Goal: Task Accomplishment & Management: Manage account settings

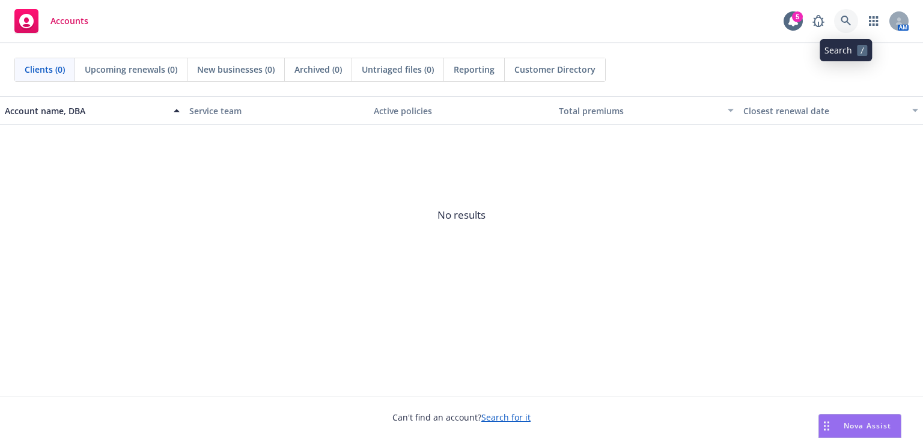
click at [844, 24] on icon at bounding box center [846, 21] width 11 height 11
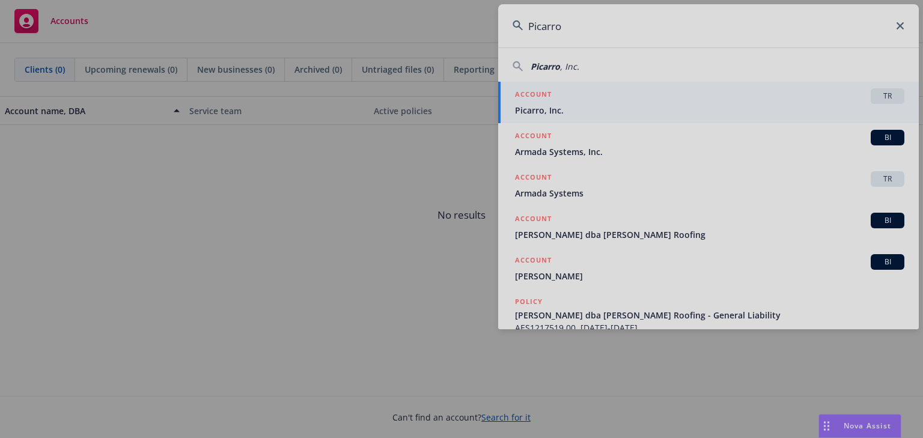
type input "Picarro"
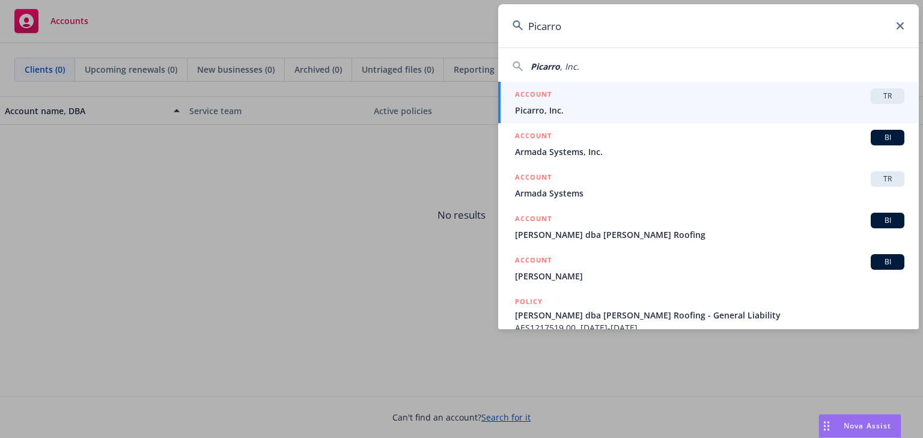
click at [592, 112] on span "Picarro, Inc." at bounding box center [710, 110] width 390 height 13
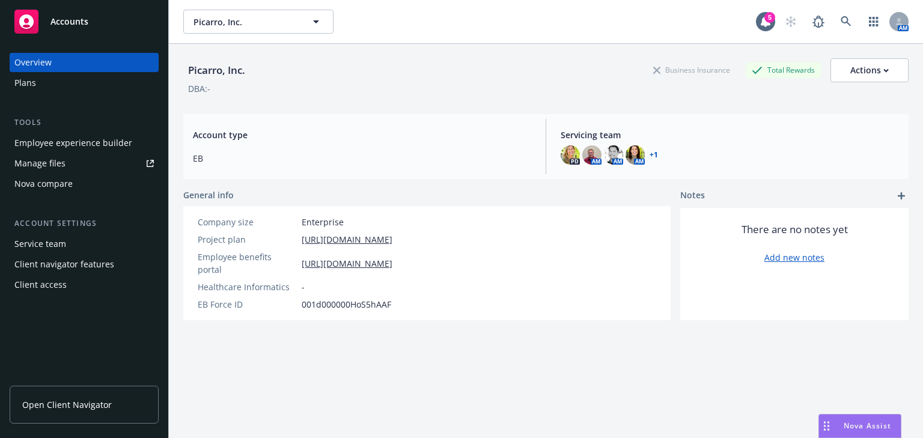
click at [37, 148] on div "Employee experience builder" at bounding box center [73, 142] width 118 height 19
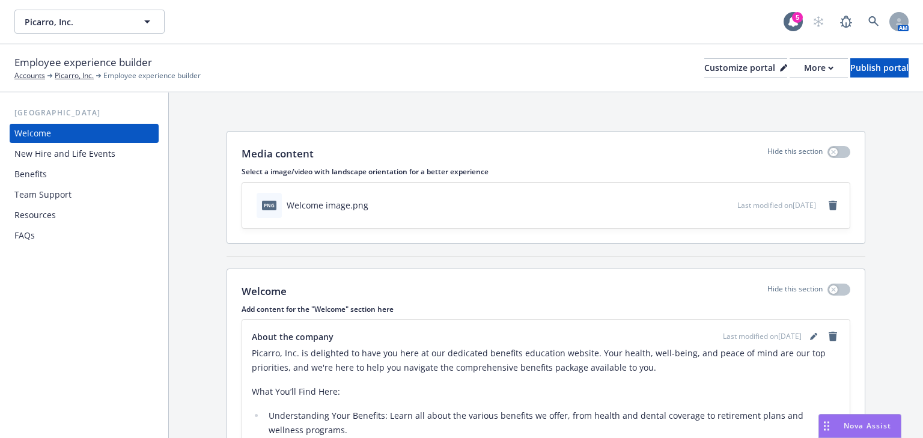
click at [32, 176] on div "Benefits" at bounding box center [30, 174] width 32 height 19
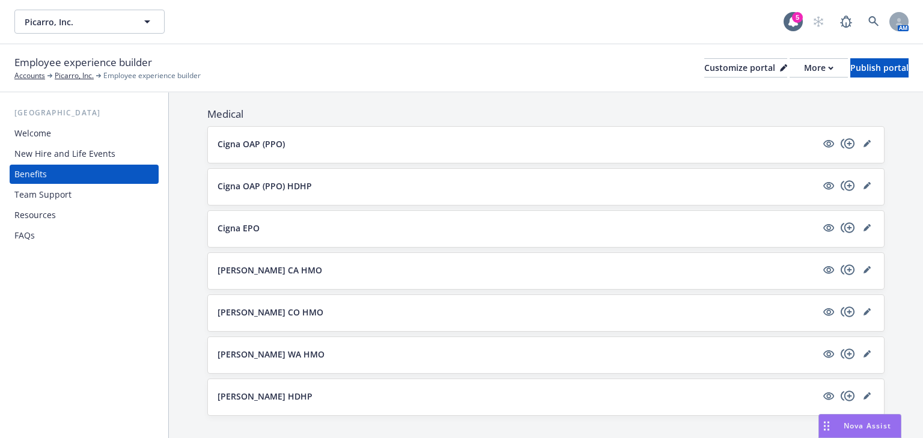
scroll to position [192, 0]
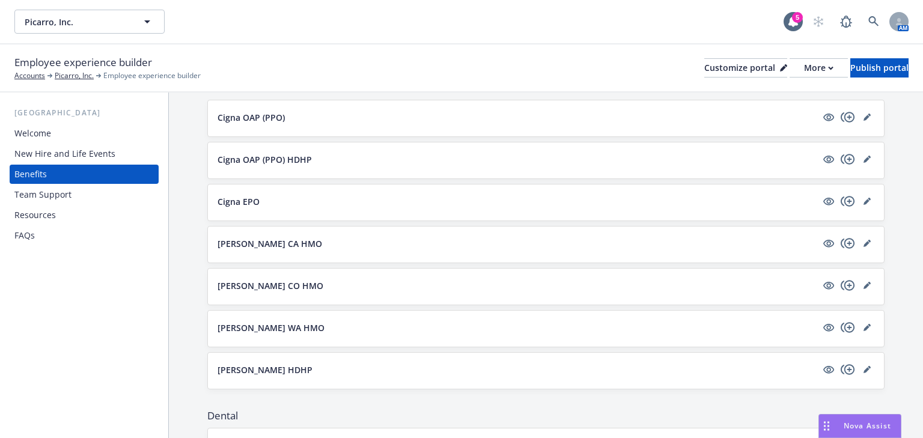
click at [610, 114] on button "Cigna OAP (PPO)" at bounding box center [517, 117] width 599 height 13
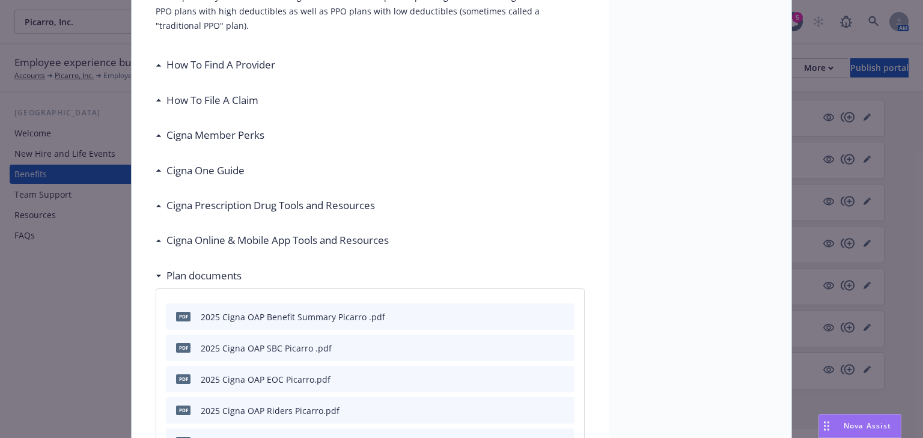
scroll to position [469, 0]
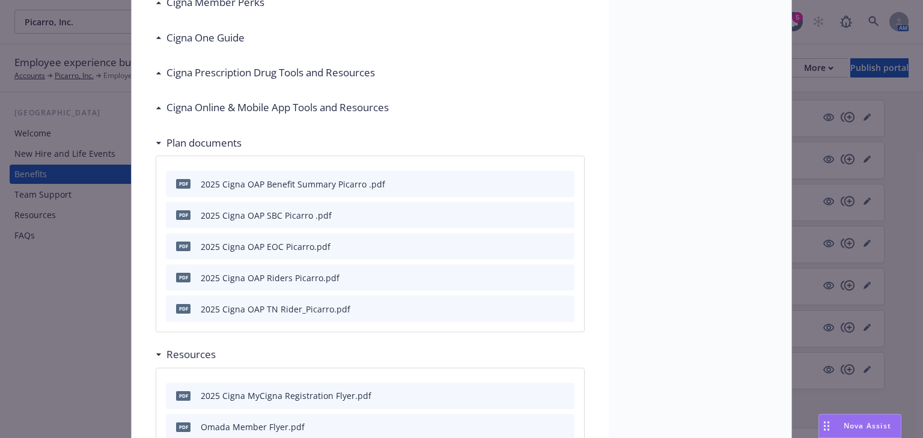
click at [56, 97] on div "Medical - Cigna OAP (PPO) - Medical PPO Cigna OAP (PPO) Description The Cigna P…" at bounding box center [461, 219] width 923 height 438
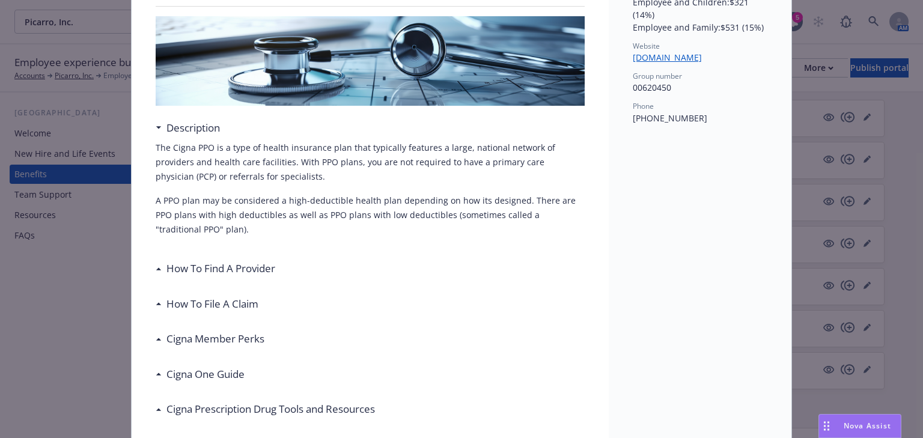
scroll to position [0, 0]
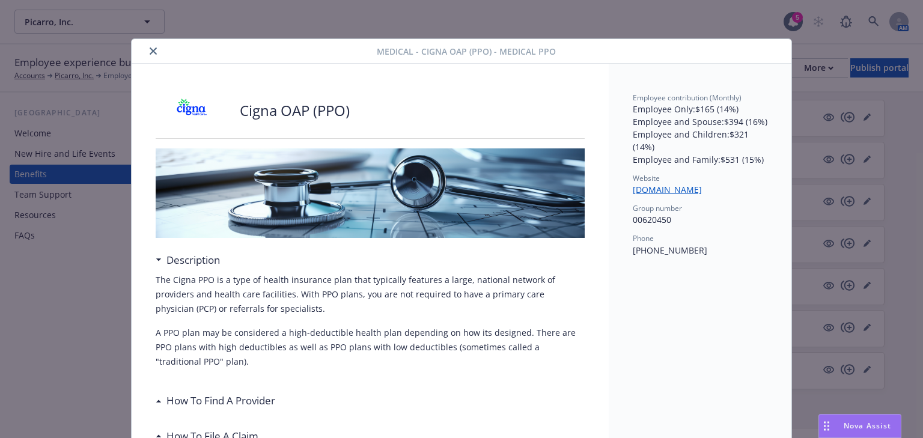
click at [150, 51] on icon "close" at bounding box center [153, 50] width 7 height 7
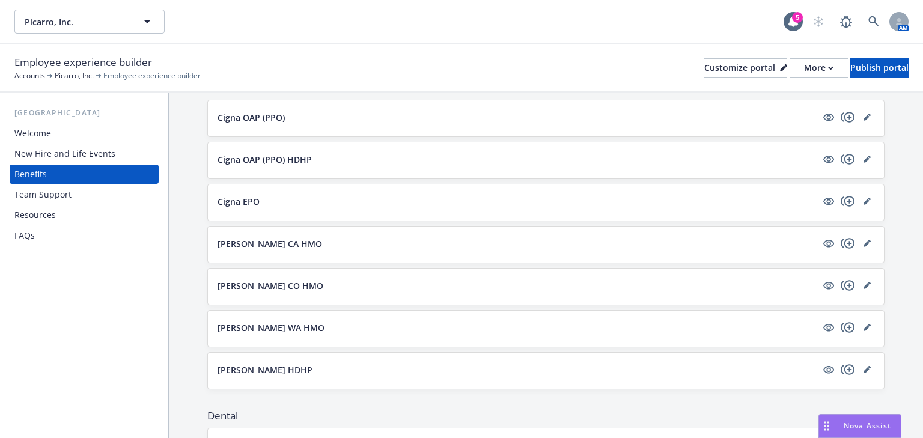
click at [278, 198] on button "Cigna EPO" at bounding box center [517, 201] width 599 height 13
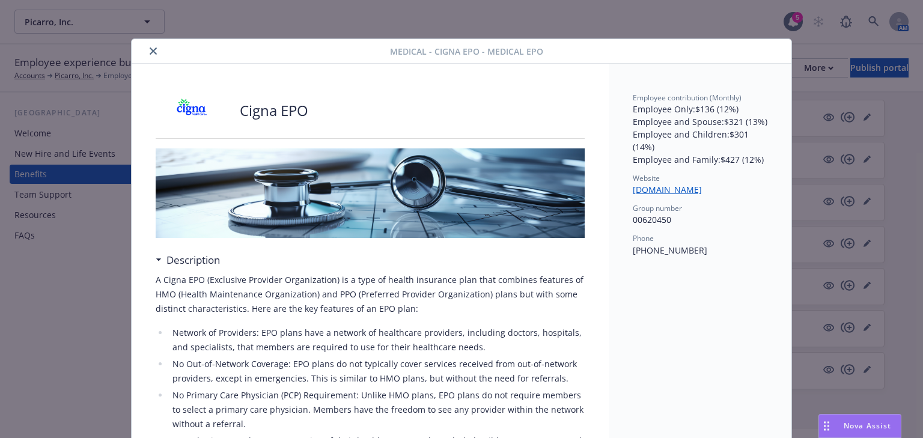
click at [150, 51] on icon "close" at bounding box center [153, 50] width 7 height 7
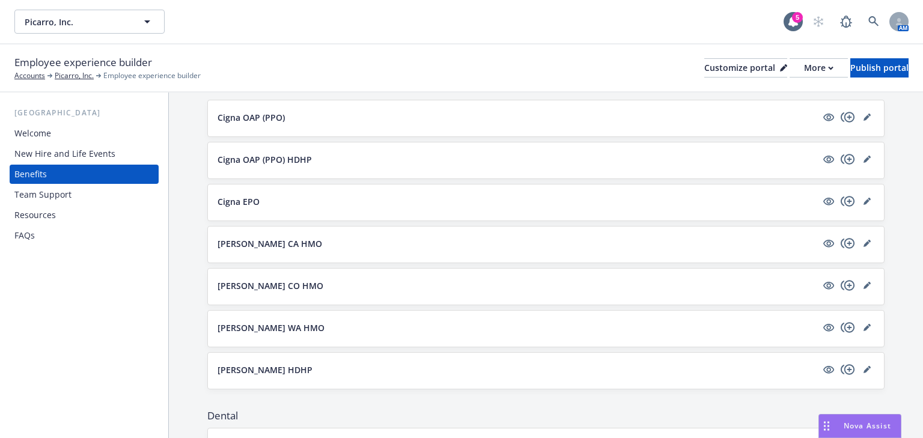
scroll to position [144, 0]
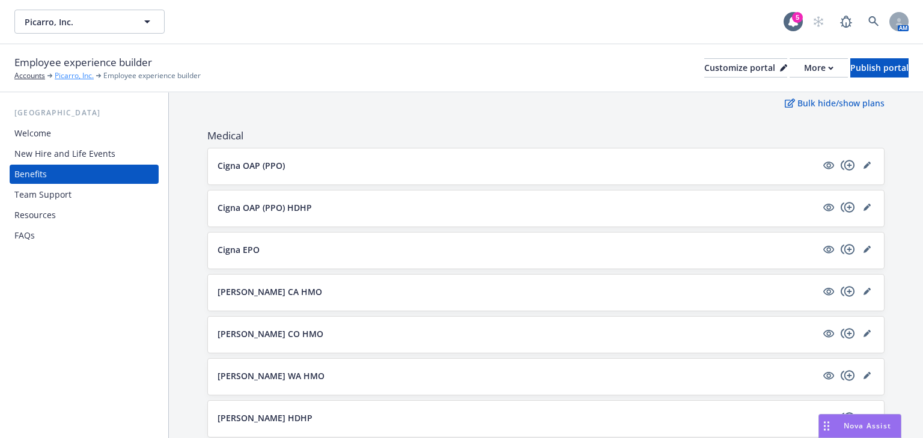
click at [65, 75] on link "Picarro, Inc." at bounding box center [74, 75] width 39 height 11
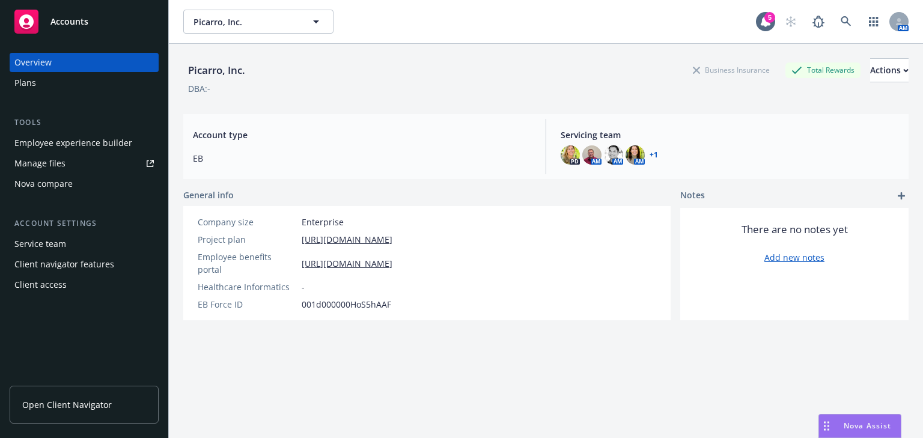
click at [41, 84] on div "Plans" at bounding box center [83, 82] width 139 height 19
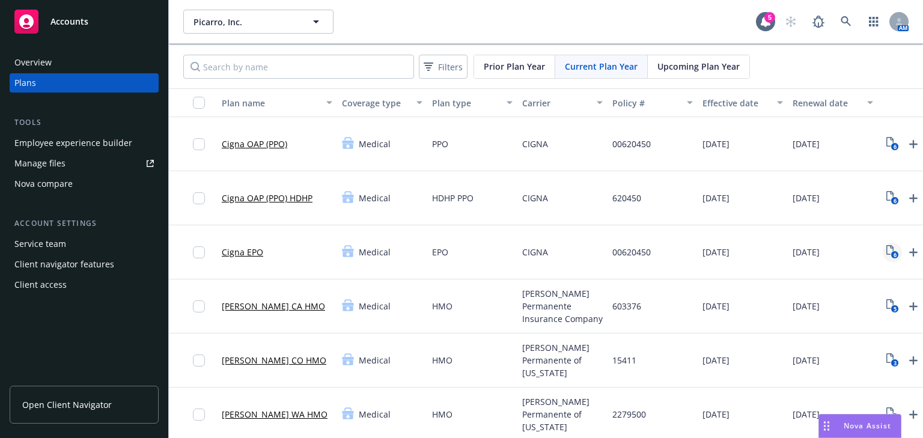
click at [892, 253] on rect "View Plan Documents" at bounding box center [895, 255] width 8 height 8
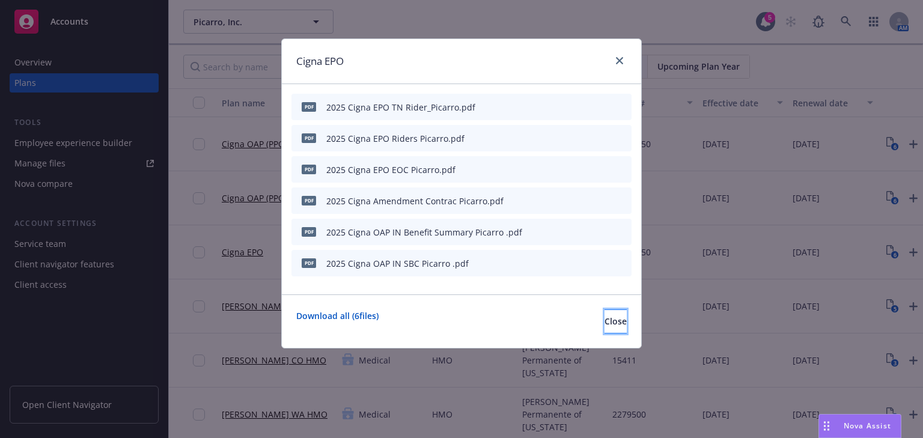
click at [605, 321] on button "Close" at bounding box center [616, 322] width 22 height 24
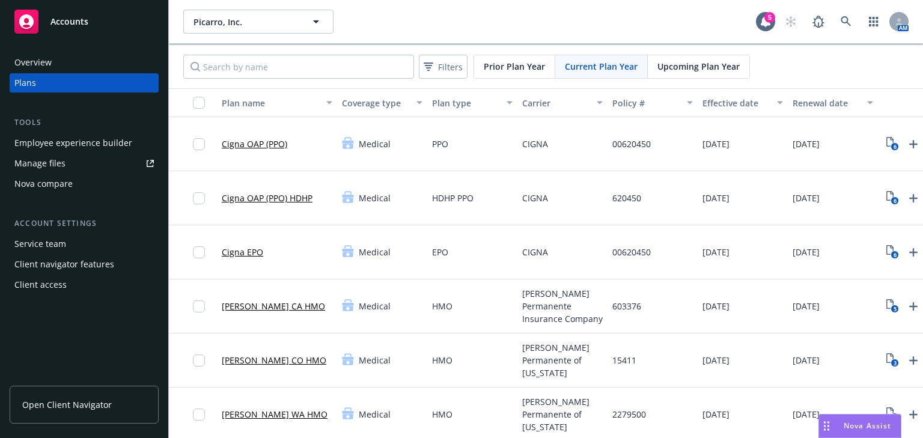
click at [565, 130] on div "CIGNA" at bounding box center [563, 144] width 90 height 54
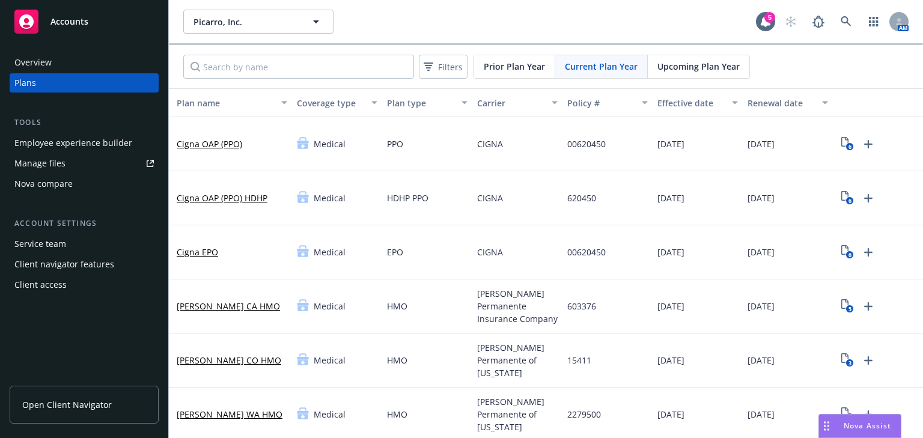
scroll to position [0, 60]
click at [865, 144] on icon "Upload Plan Documents" at bounding box center [869, 144] width 8 height 8
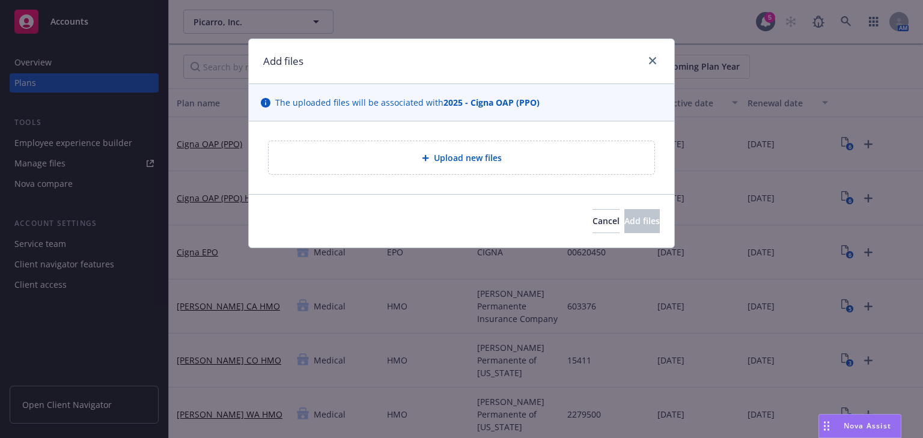
click at [452, 156] on span "Upload new files" at bounding box center [468, 158] width 68 height 13
click at [461, 161] on span "Upload new files" at bounding box center [468, 158] width 68 height 13
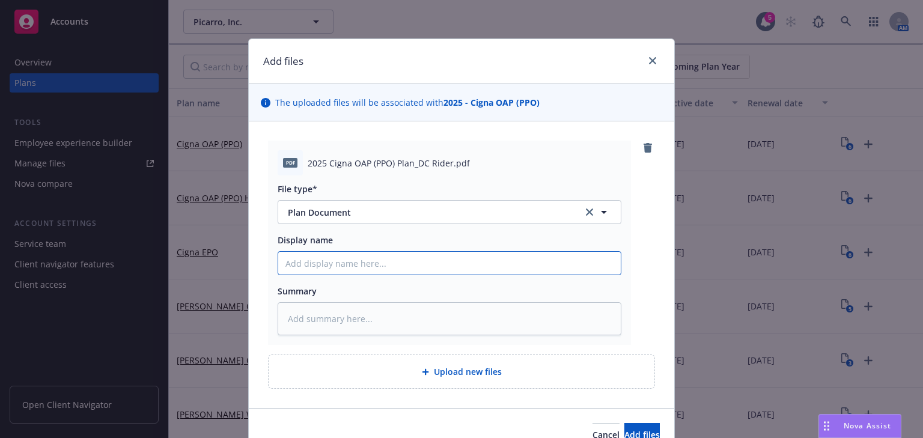
click at [322, 271] on input "Display name" at bounding box center [449, 263] width 343 height 23
type textarea "x"
type input "@"
type textarea "x"
type input "@0"
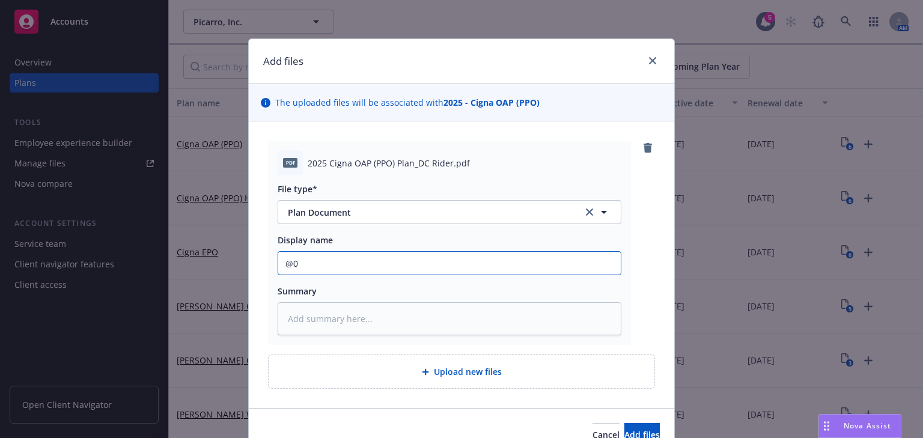
type textarea "x"
type input "@02"
type textarea "x"
type input "@026"
type textarea "x"
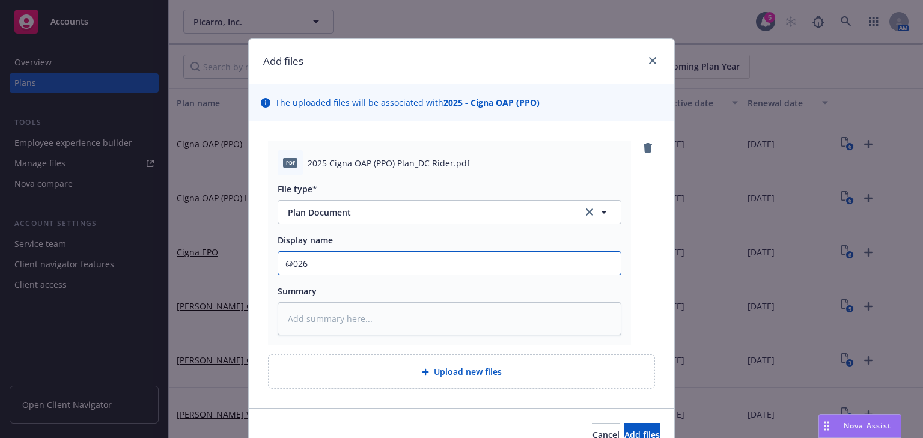
type input "@026"
type textarea "x"
type input "@026 C"
type textarea "x"
type input "@026 Ci"
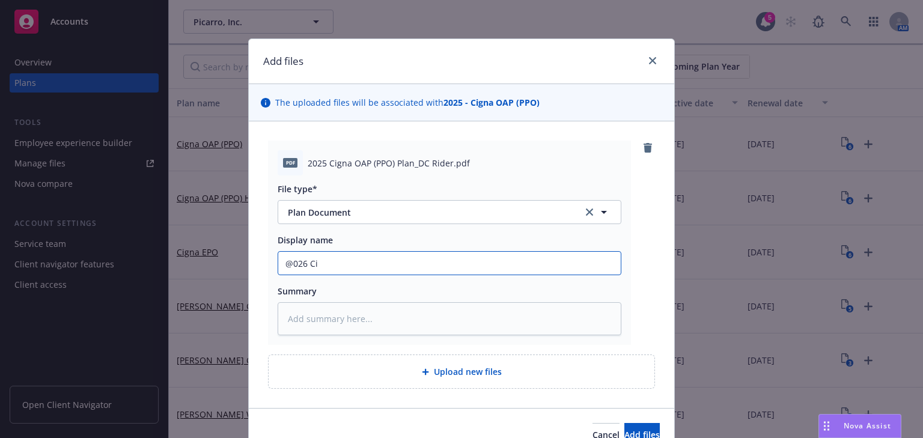
type textarea "x"
type input "@026 Cig"
type textarea "x"
type input "@026 Ci"
type textarea "x"
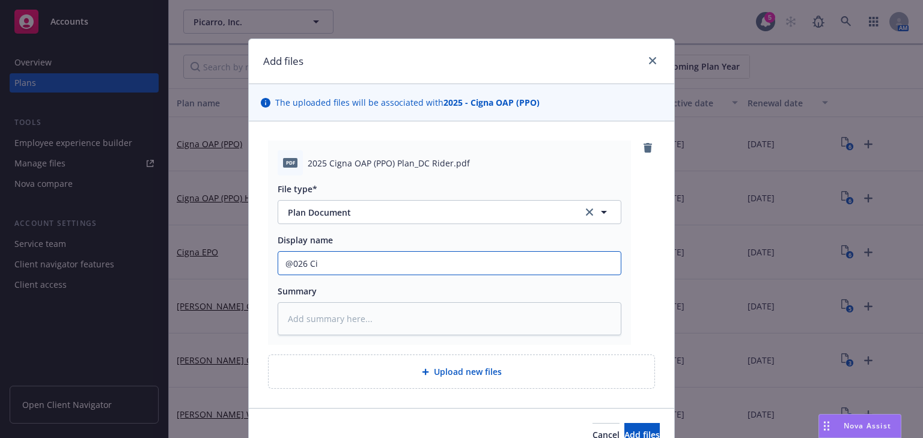
type input "@026 C"
type textarea "x"
type input "@026"
type textarea "x"
type input "@026"
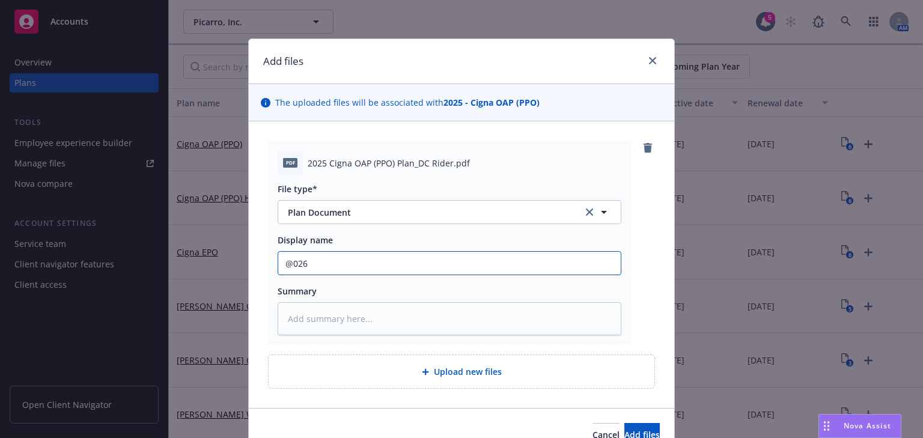
type textarea "x"
type input "@02"
type textarea "x"
type input "@0"
type textarea "x"
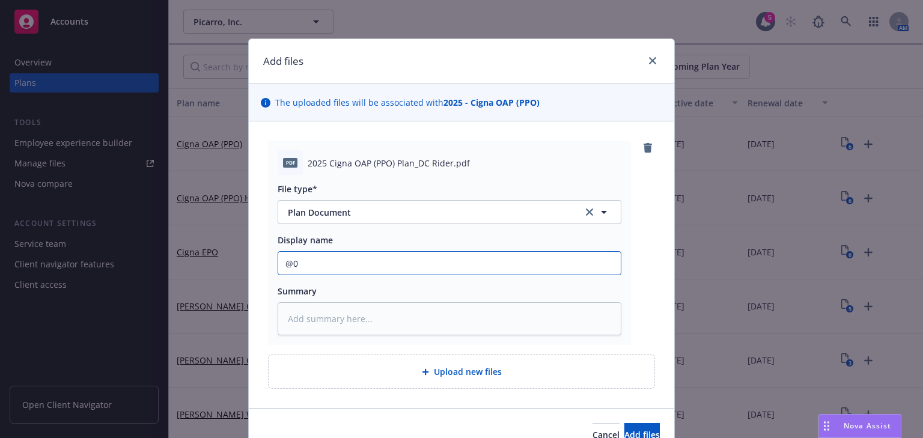
type input "@"
type textarea "x"
type input "2"
type textarea "x"
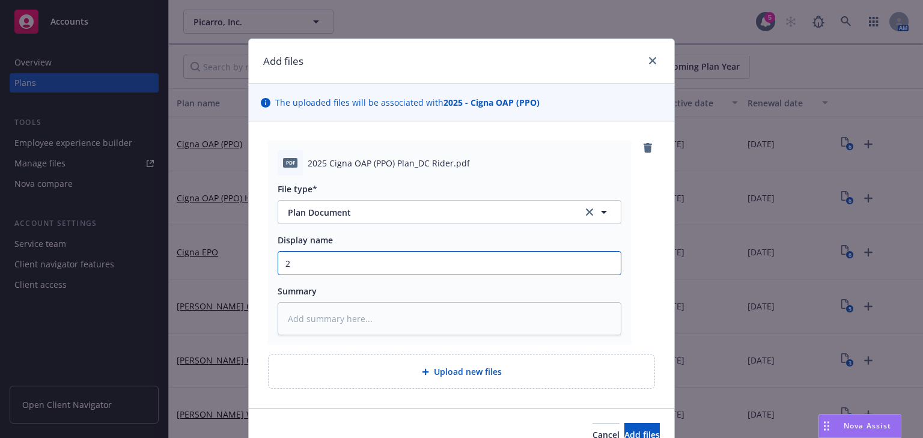
type input "20"
type textarea "x"
type input "202"
type textarea "x"
type input "2025"
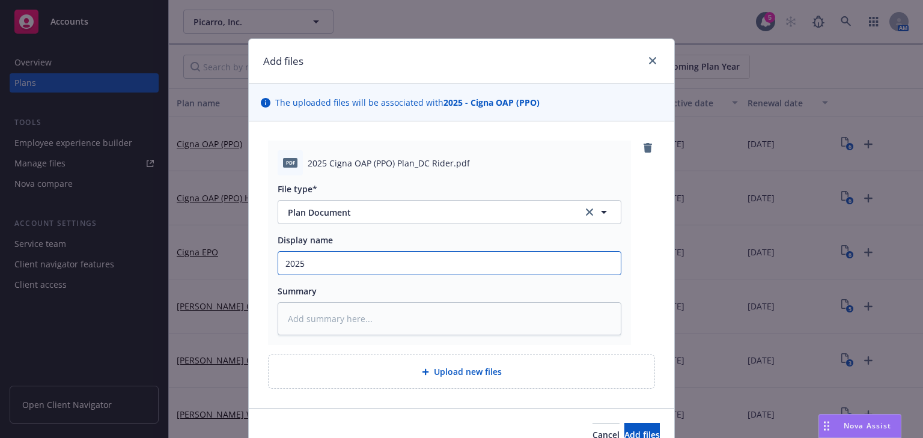
type textarea "x"
type input "2025"
type textarea "x"
type input "2025 C"
type textarea "x"
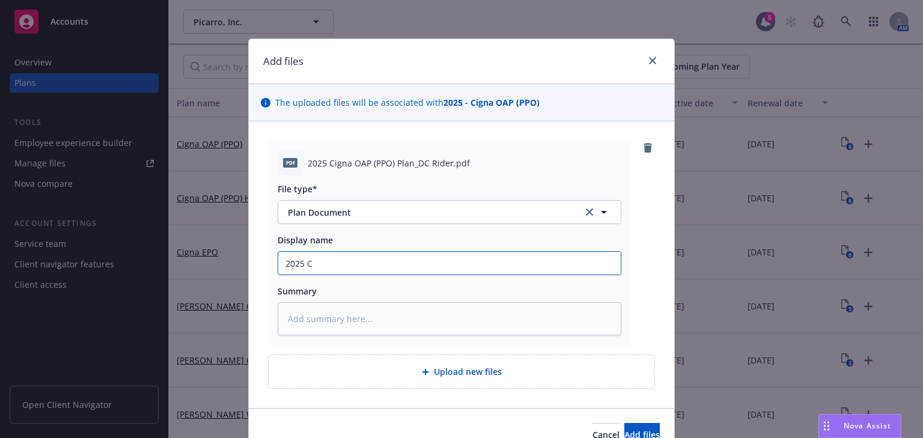
type input "2025 Ci"
type textarea "x"
type input "2025 Cig"
type textarea "x"
type input "2025 Cign"
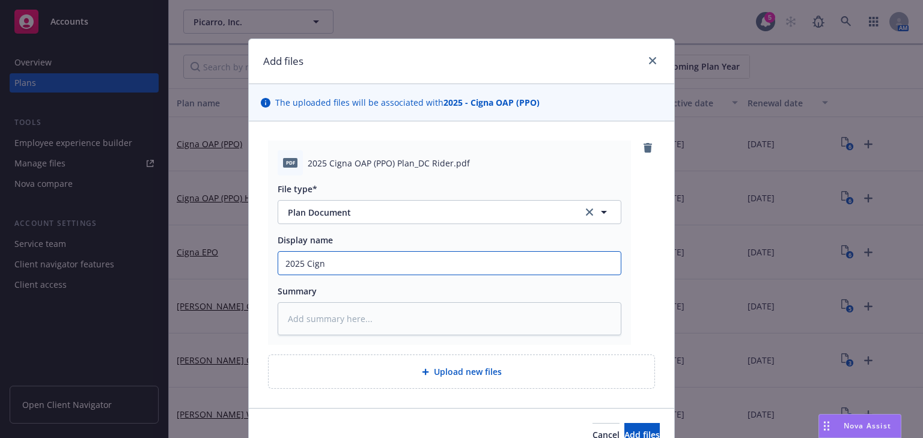
type textarea "x"
type input "2025 Cigna"
type textarea "x"
type input "2025 Cigna"
type textarea "x"
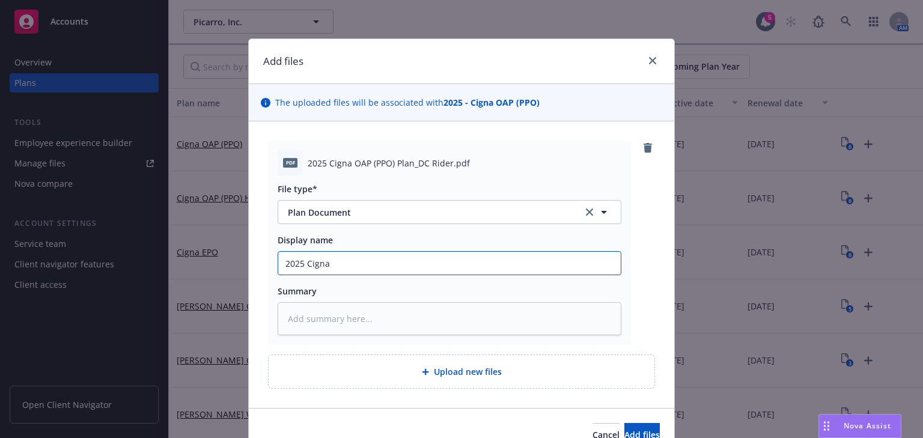
type input "2025 Cigna O"
type textarea "x"
type input "2025 Cigna OA"
type textarea "x"
type input "2025 Cigna OAP"
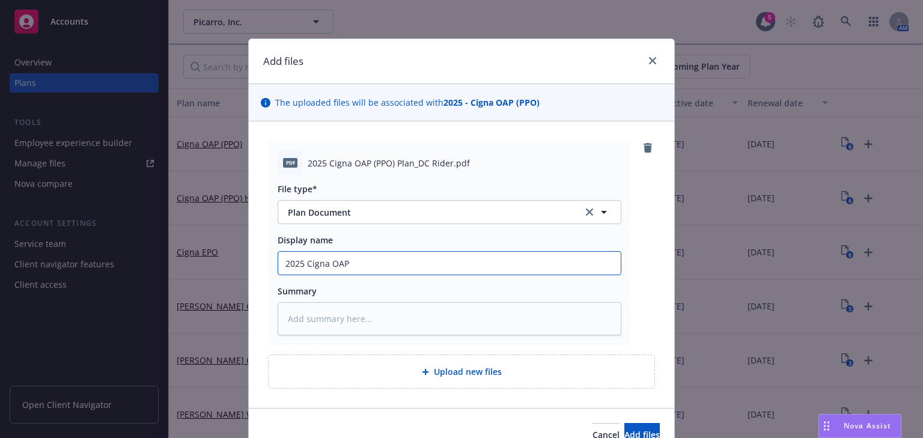
type textarea "x"
type input "2025 Cigna OAP"
type textarea "x"
type input "2025 Cigna OAP ("
type textarea "x"
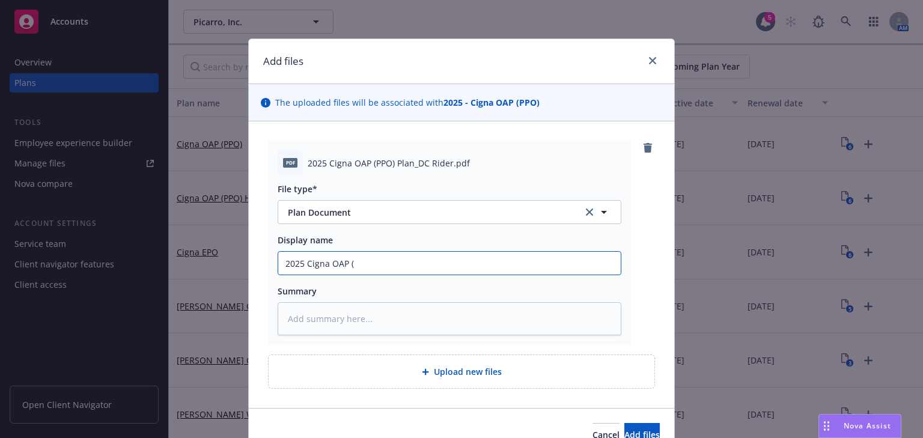
type input "2025 Cigna OAP (P"
type textarea "x"
type input "2025 Cigna OAP (PP"
type textarea "x"
type input "2025 Cigna OAP (PPO"
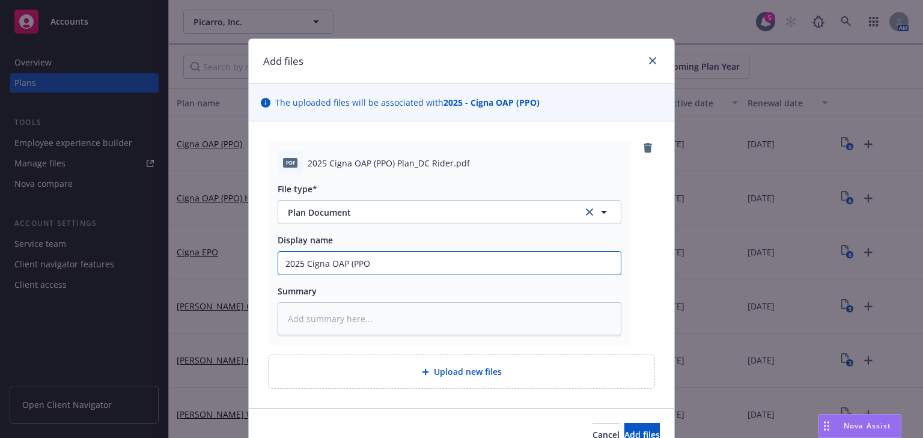
type textarea "x"
type input "2025 Cigna OAP (PPO)"
type textarea "x"
type input "2025 Cigna OAP (PPO)"
type textarea "x"
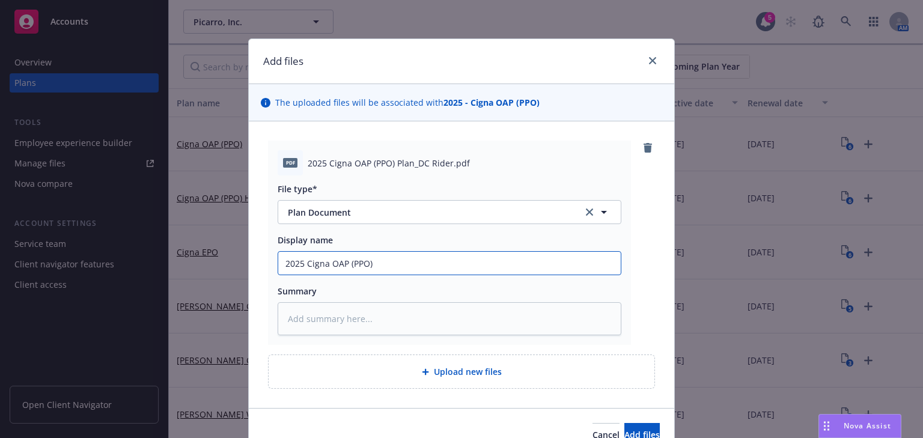
type input "2025 Cigna OAP (PPO) P"
type textarea "x"
type input "2025 Cigna OAP (PPO) Pl"
type textarea "x"
type input "2025 Cigna OAP (PPO) Pla"
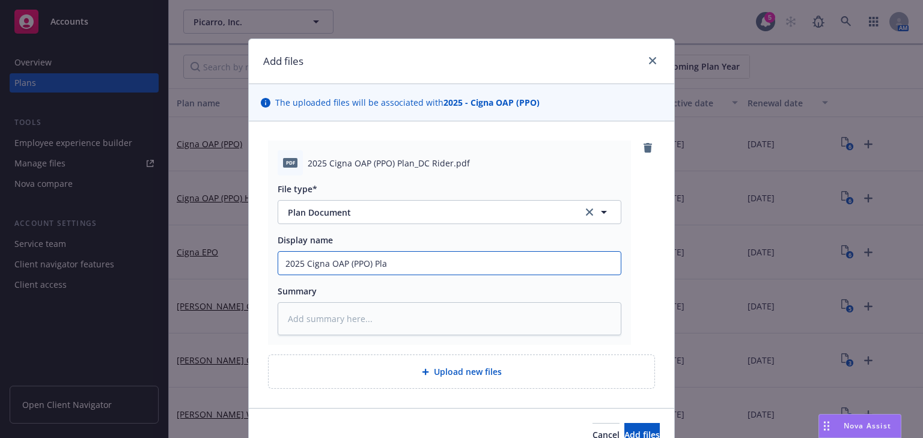
type textarea "x"
type input "2025 Cigna OAP (PPO) Plan"
type textarea "x"
type input "2025 Cigna OAP (PPO) Plan"
type textarea "x"
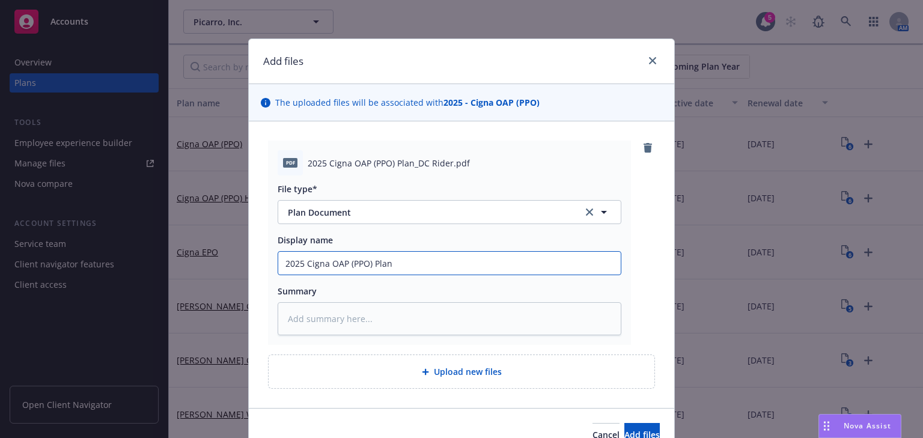
type input "2025 Cigna OAP (PPO) Plan D"
type textarea "x"
type input "2025 Cigna OAP (PPO) Plan DC"
type textarea "x"
type input "2025 Cigna OAP (PPO) Plan DC_"
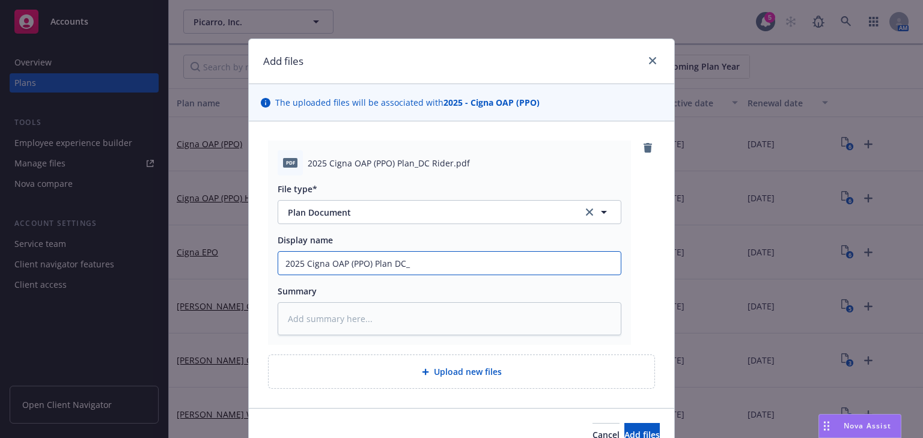
type textarea "x"
type input "2025 Cigna OAP (PPO) Plan DC_R"
type textarea "x"
type input "2025 Cigna OAP (PPO) Plan DC_"
type textarea "x"
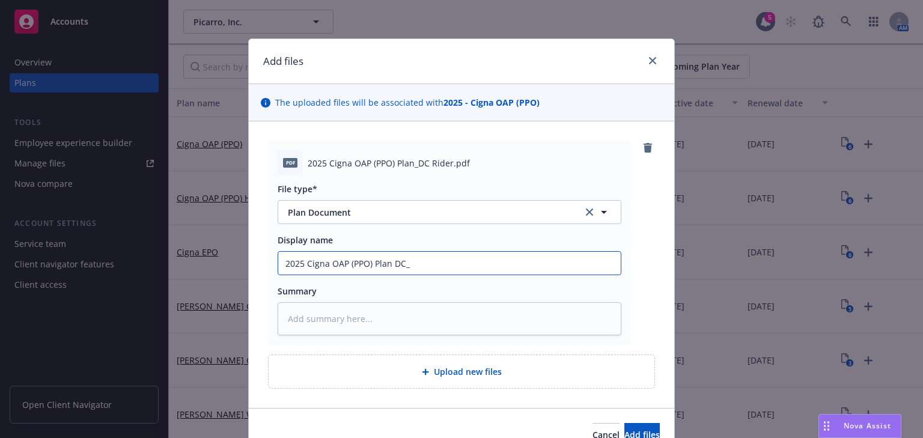
type input "2025 Cigna OAP (PPO) Plan DC"
type textarea "x"
type input "2025 Cigna OAP (PPO) Plan DC"
type textarea "x"
type input "2025 Cigna OAP (PPO) Plan DC R"
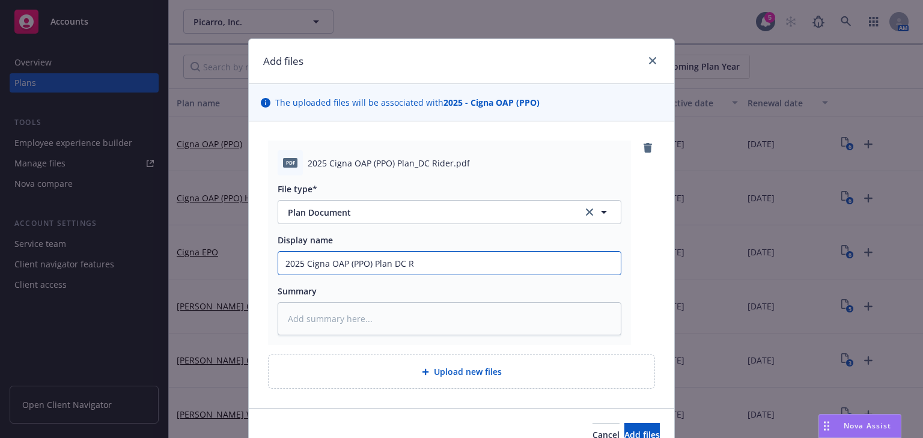
type textarea "x"
type input "2025 Cigna OAP (PPO) Plan DC Ri"
type textarea "x"
type input "2025 Cigna OAP (PPO) Plan DC Rid"
type textarea "x"
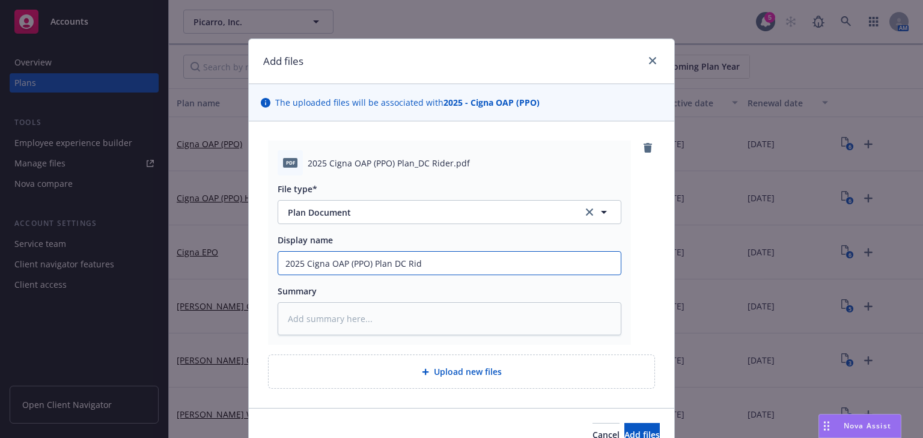
type input "2025 Cigna OAP (PPO) Plan DC Ride"
type textarea "x"
type input "2025 Cigna OAP (PPO) Plan DC Rider"
type textarea "x"
type input "2025 Cigna OAP (PPO) Plan DC Rider_"
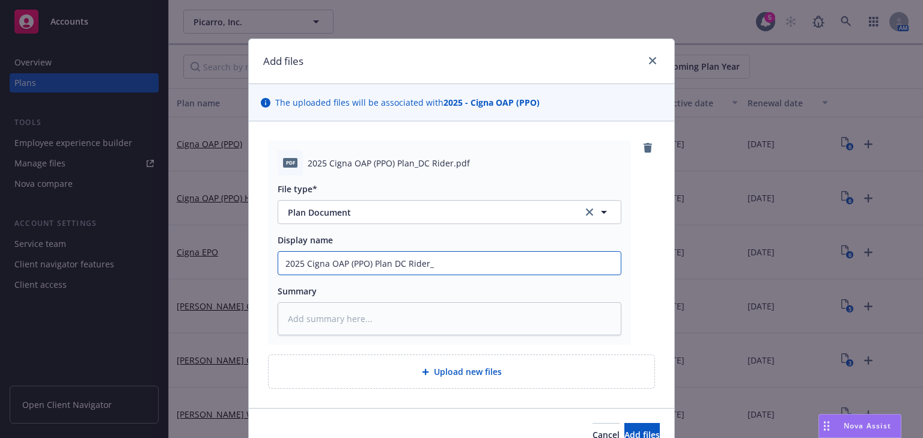
type textarea "x"
type input "2025 Cigna OAP (PPO) Plan DC Rider_P"
type textarea "x"
type input "2025 Cigna OAP (PPO) Plan DC Rider_Pi"
type textarea "x"
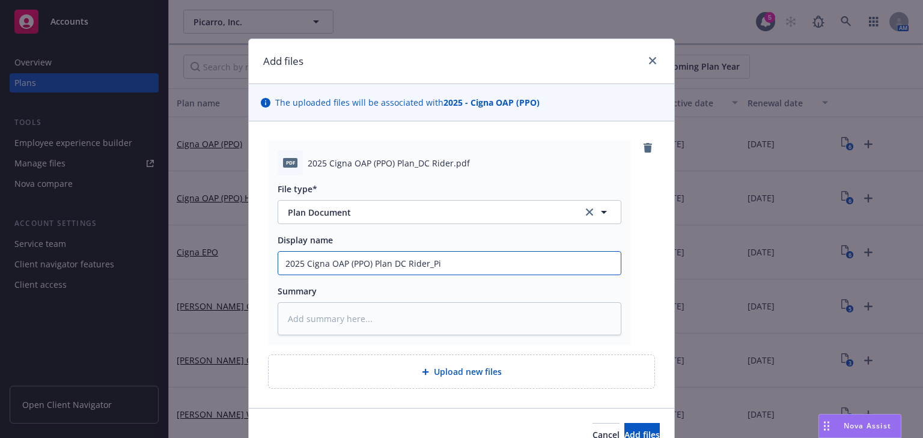
type input "2025 Cigna OAP (PPO) Plan DC Rider_Pic"
type textarea "x"
type input "2025 Cigna OAP (PPO) Plan DC Rider_[MEDICAL_DATA]"
type textarea "x"
type input "2025 Cigna OAP (PPO) Plan DC Rider_Picar"
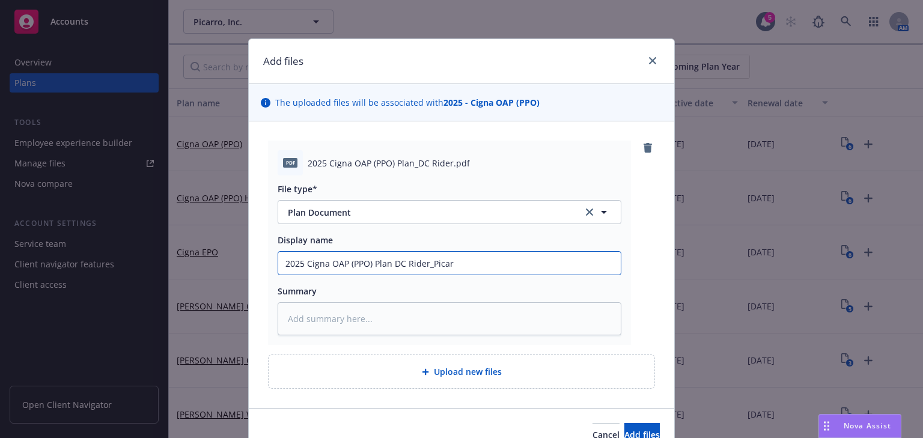
type textarea "x"
type input "2025 Cigna OAP (PPO) Plan DC Rider_Picarr"
type textarea "x"
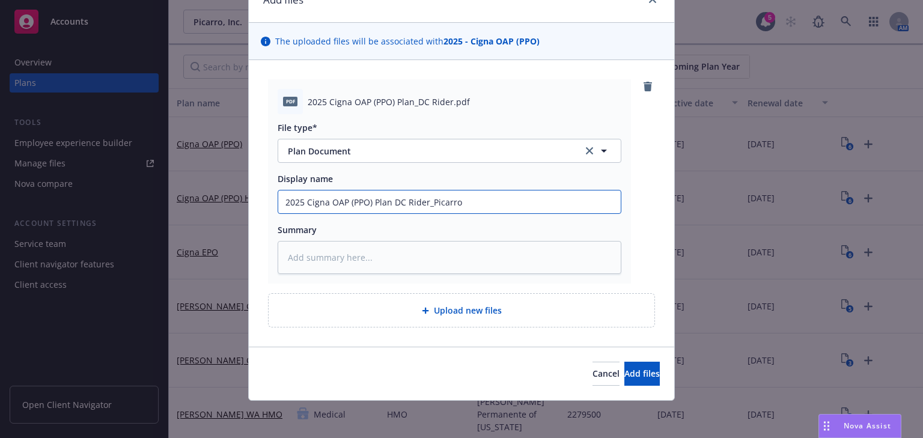
scroll to position [62, 0]
type input "2025 Cigna OAP (PPO) Plan DC Rider_Picarro"
click at [625, 369] on button "Add files" at bounding box center [642, 373] width 35 height 24
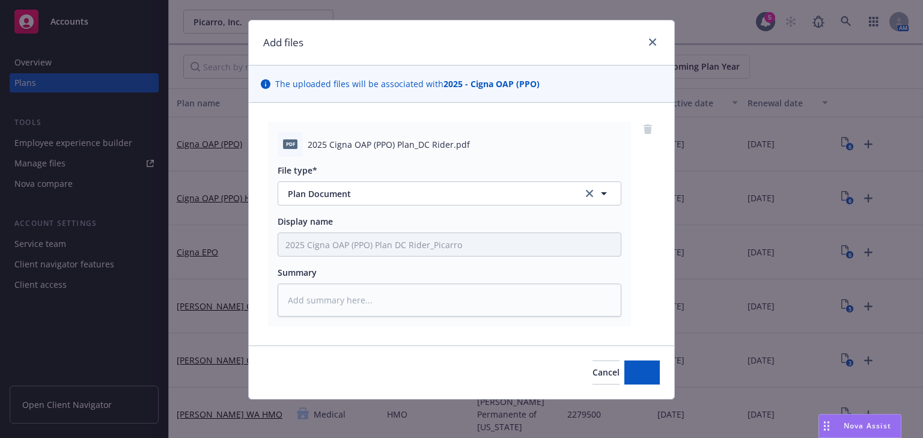
scroll to position [18, 0]
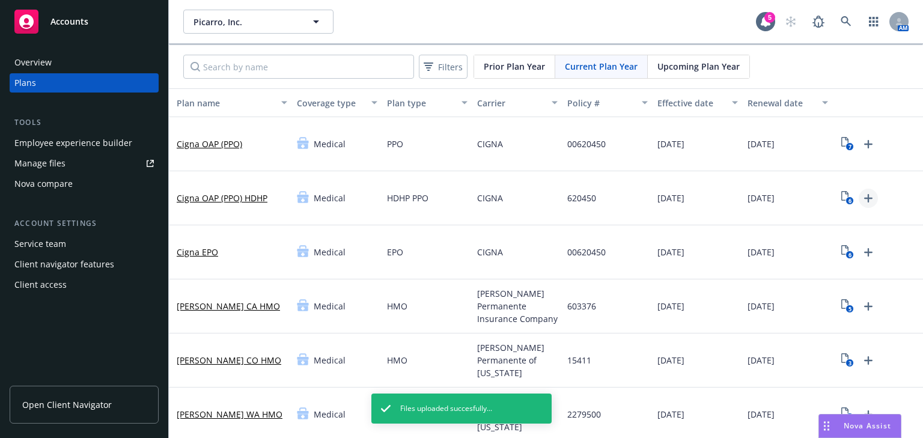
click at [865, 195] on icon "Upload Plan Documents" at bounding box center [869, 198] width 8 height 8
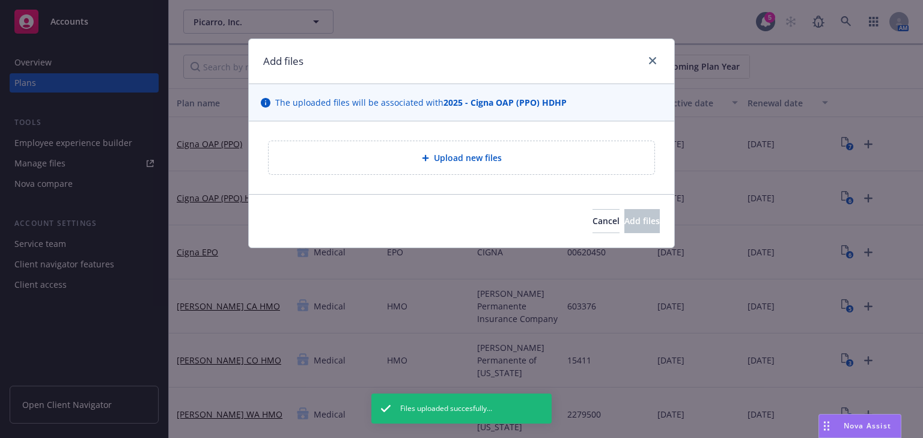
click at [485, 157] on span "Upload new files" at bounding box center [468, 158] width 68 height 13
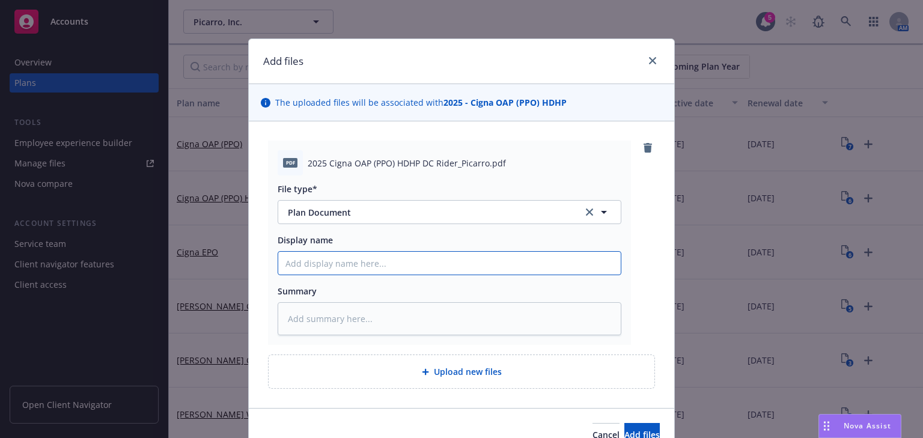
click at [313, 267] on input "Display name" at bounding box center [449, 263] width 343 height 23
type textarea "x"
type input "2"
type textarea "x"
type input "20"
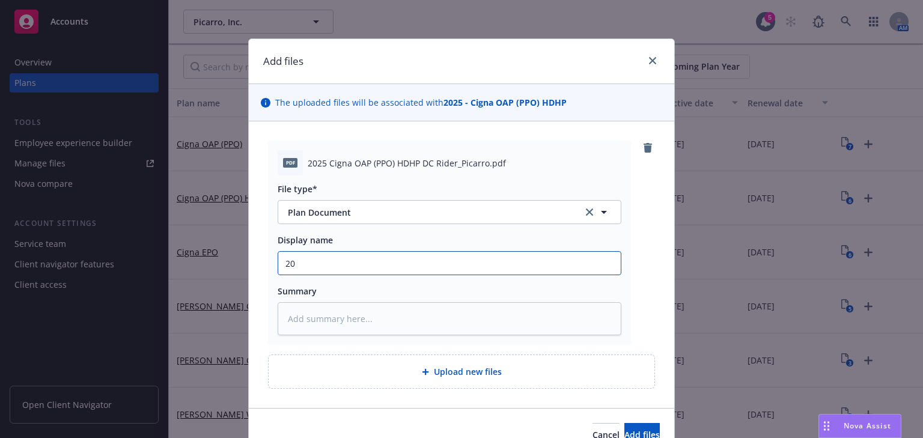
type textarea "x"
type input "202"
type textarea "x"
type input "2025"
type textarea "x"
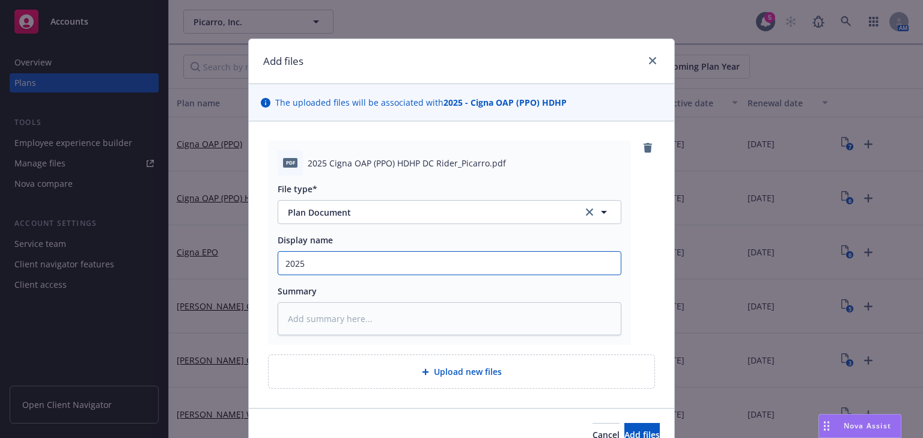
type input "2025"
type textarea "x"
type input "2025 Ci"
type textarea "x"
type input "2025 Cig"
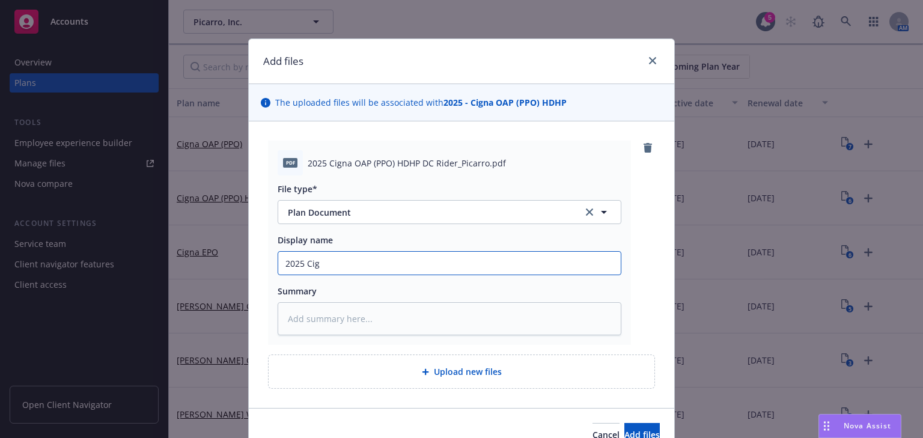
type textarea "x"
type input "2025 Cign"
type textarea "x"
type input "2025 Cigna"
type textarea "x"
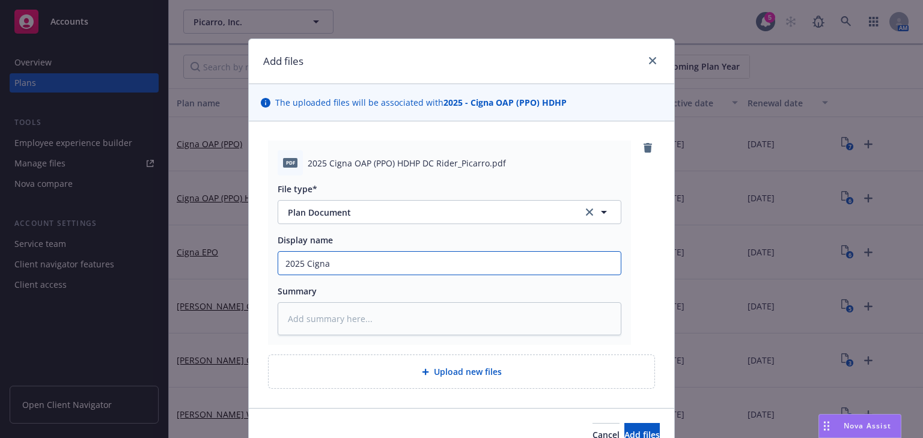
type input "2025 Cigna"
type textarea "x"
type input "2025 Cigna O"
type textarea "x"
type input "2025 Cigna OA"
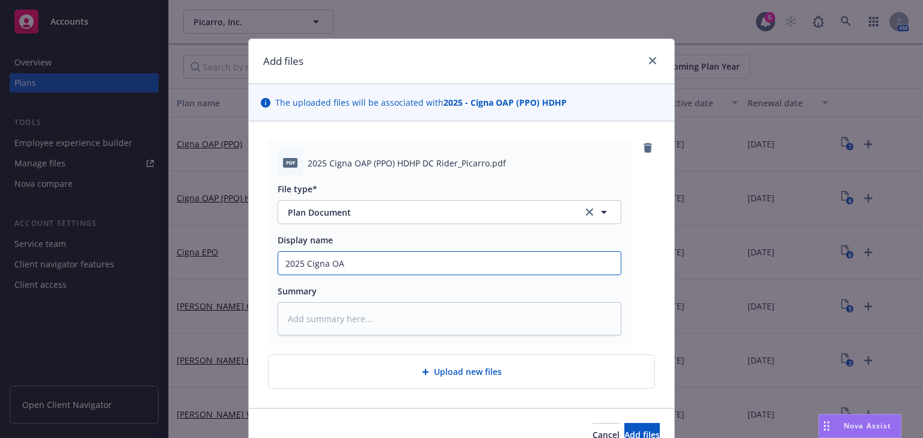
type textarea "x"
type input "2025 Cigna OAP"
type textarea "x"
type input "2025 Cigna OAP"
type textarea "x"
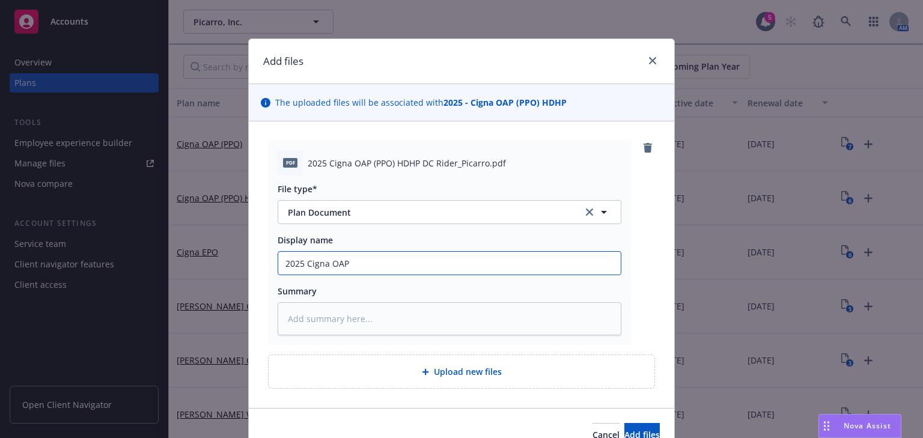
type input "2025 Cigna OAP ("
type textarea "x"
type input "2025 Cigna OAP (P"
type textarea "x"
type input "2025 Cigna OAP (PP"
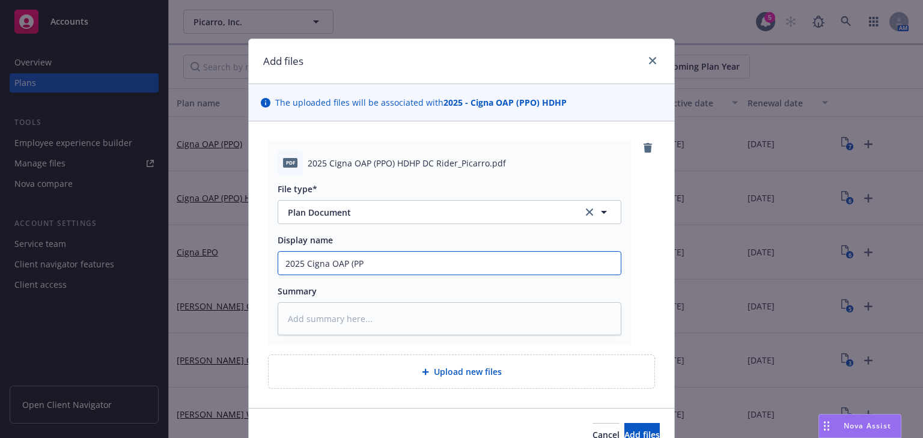
type textarea "x"
type input "2025 Cigna OAP (PPO"
type textarea "x"
type input "2025 Cigna OAP (PPO)"
type textarea "x"
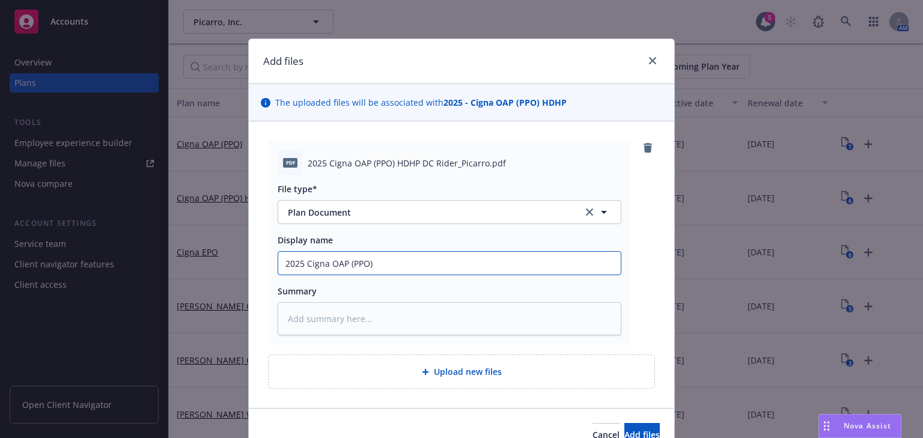
type input "2025 Cigna OAP (PPO)"
type textarea "x"
type input "2025 Cigna OAP (PPO) H"
type textarea "x"
type input "2025 Cigna OAP (PPO) HD"
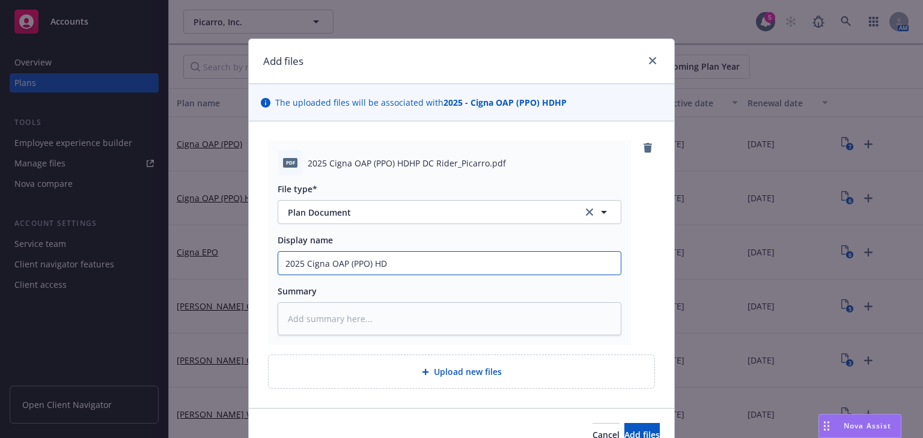
type textarea "x"
type input "2025 Cigna OAP (PPO) HDH"
type textarea "x"
type input "2025 Cigna OAP (PPO) HDHP"
type textarea "x"
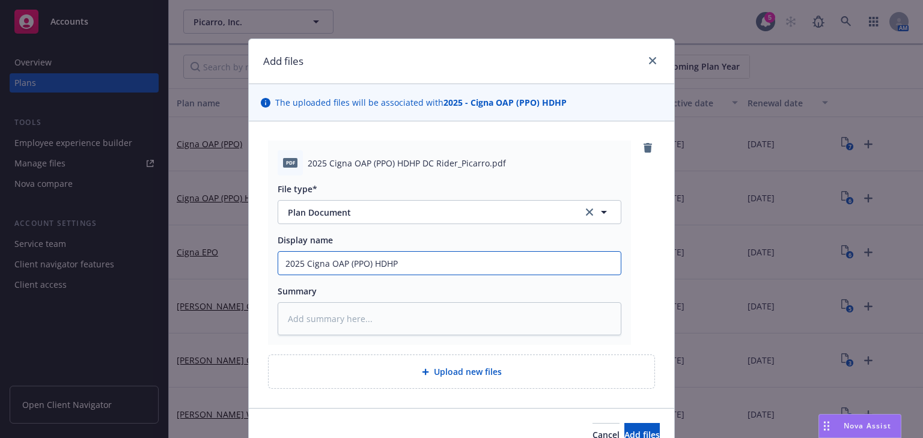
type input "2025 Cigna OAP (PPO) HDHP"
type textarea "x"
type input "2025 Cigna OAP (PPO) HDHP D"
type textarea "x"
type input "2025 Cigna OAP (PPO) HDHP DC"
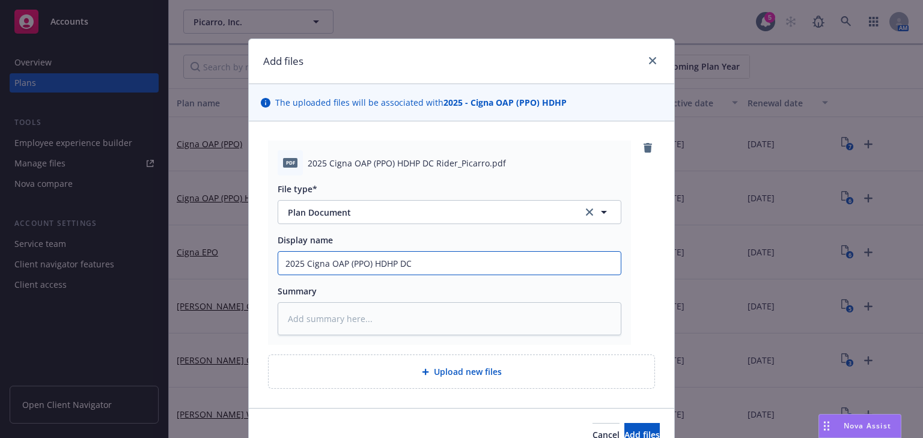
type textarea "x"
type input "2025 Cigna OAP (PPO) HDHP DC"
type textarea "x"
type input "2025 Cigna OAP (PPO) HDHP DC R"
type textarea "x"
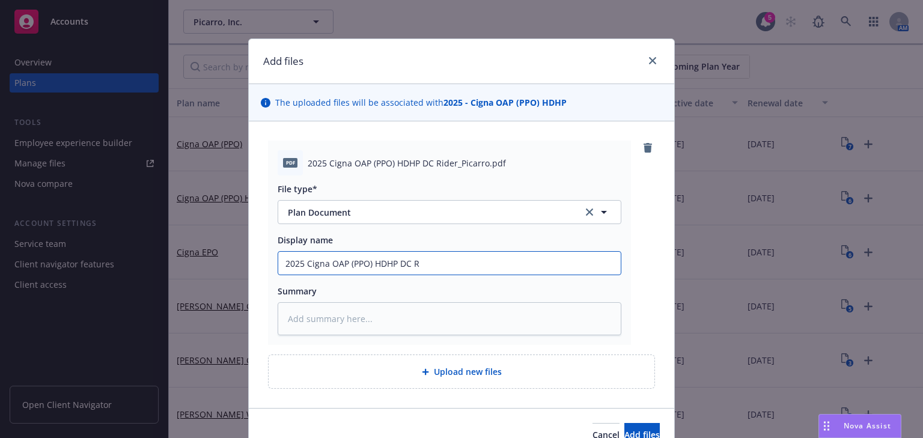
type input "2025 Cigna OAP (PPO) HDHP DC Ri"
type textarea "x"
type input "2025 Cigna OAP (PPO) HDHP DC Rid"
type textarea "x"
type input "2025 Cigna OAP (PPO) HDHP DC Ride"
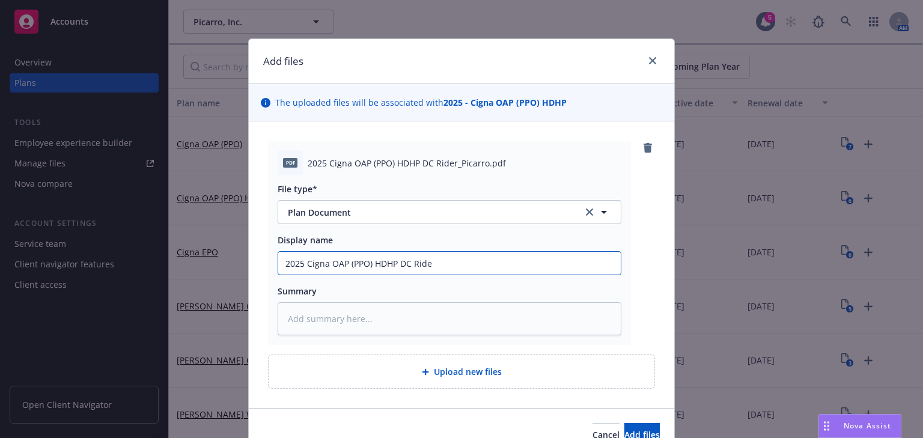
type textarea "x"
type input "2025 Cigna OAP (PPO) HDHP DC Rider"
type textarea "x"
type input "2025 Cigna OAP (PPO) HDHP DC Rider_"
type textarea "x"
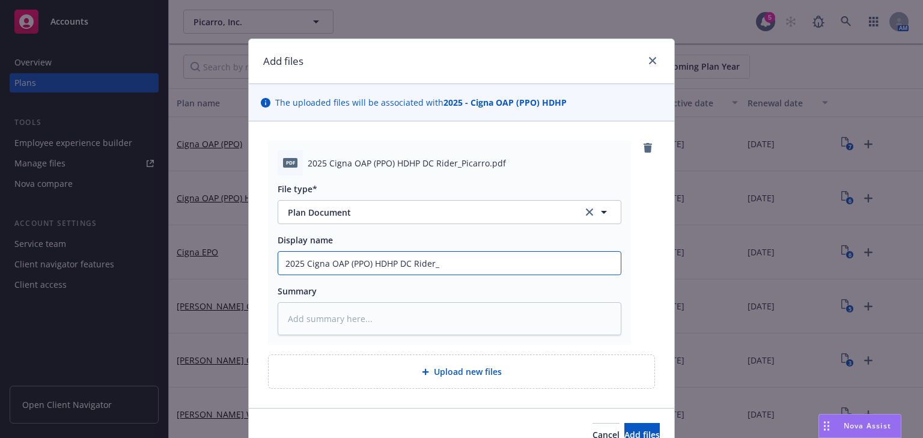
type input "2025 Cigna OAP (PPO) HDHP DC Rider_P"
type textarea "x"
type input "2025 Cigna OAP (PPO) HDHP DC Rider_Pi"
type textarea "x"
type input "2025 Cigna OAP (PPO) HDHP DC Rider_Pic"
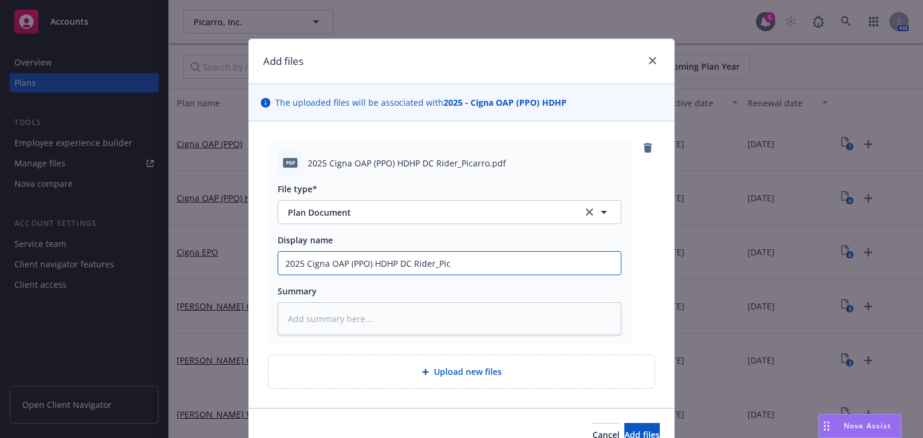
type textarea "x"
type input "2025 Cigna OAP (PPO) HDHP DC Rider_[MEDICAL_DATA]"
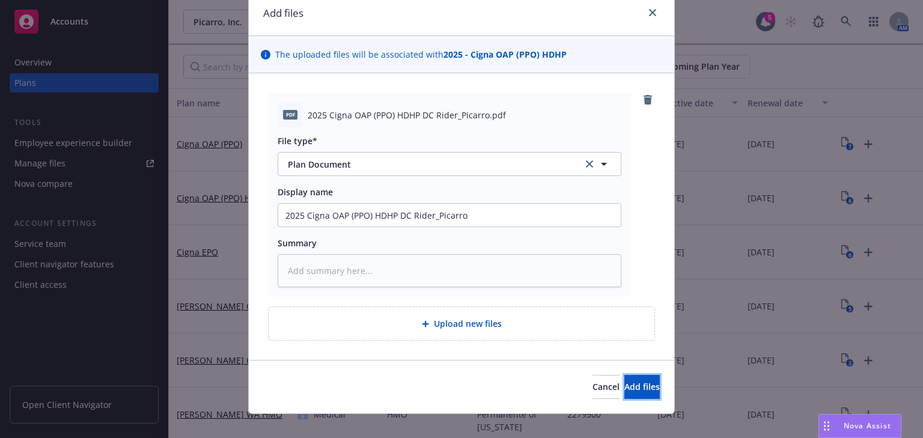
click at [625, 393] on button "Add files" at bounding box center [642, 387] width 35 height 24
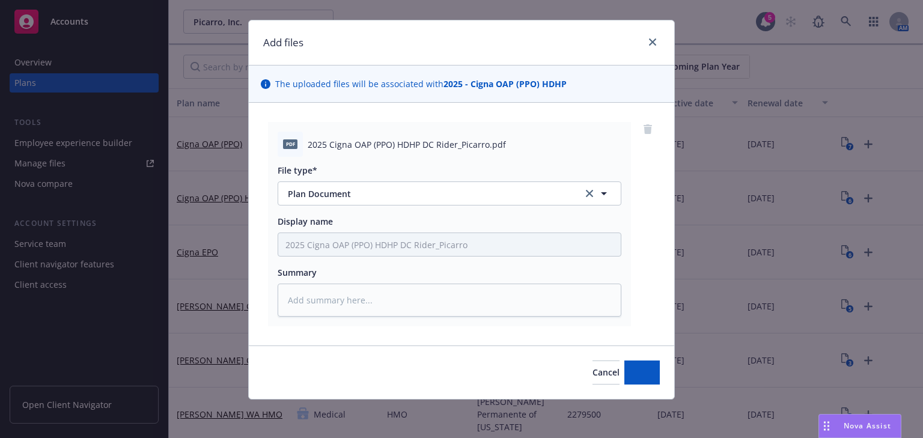
scroll to position [18, 0]
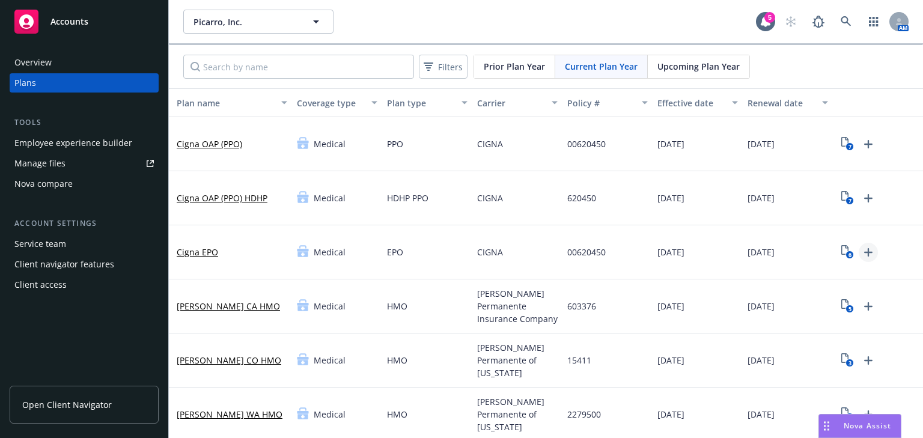
click at [862, 253] on icon "Upload Plan Documents" at bounding box center [869, 252] width 14 height 14
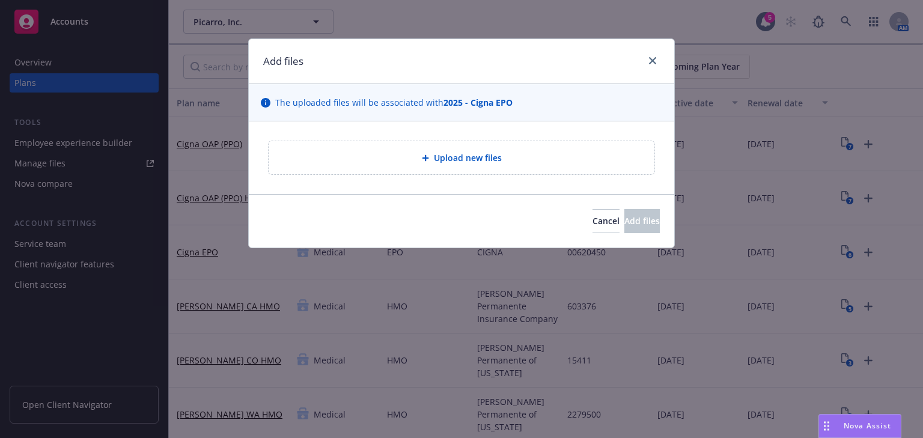
click at [459, 154] on span "Upload new files" at bounding box center [468, 158] width 68 height 13
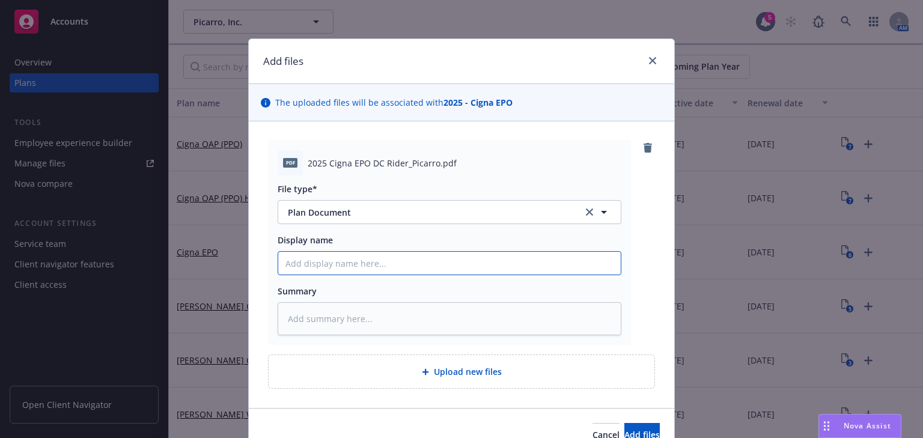
click at [301, 259] on input "Display name" at bounding box center [449, 263] width 343 height 23
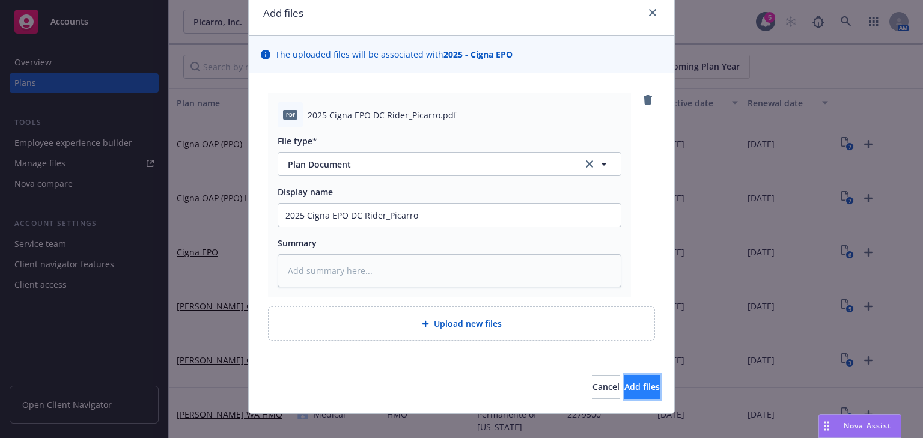
click at [625, 379] on button "Add files" at bounding box center [642, 387] width 35 height 24
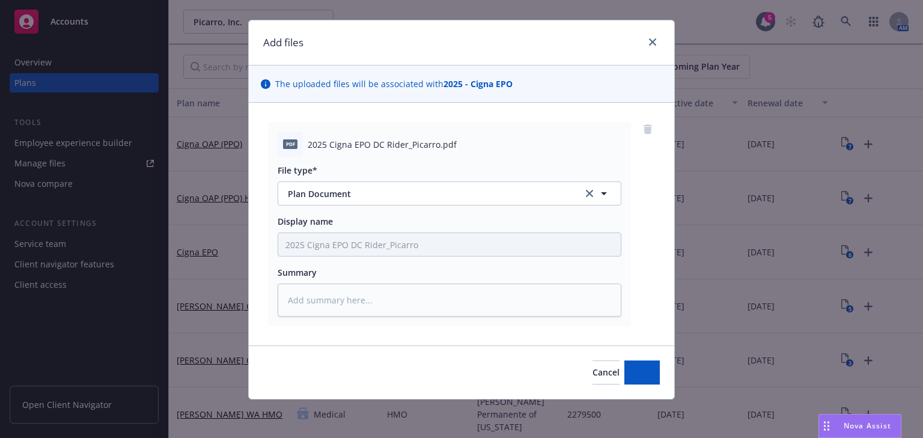
scroll to position [18, 0]
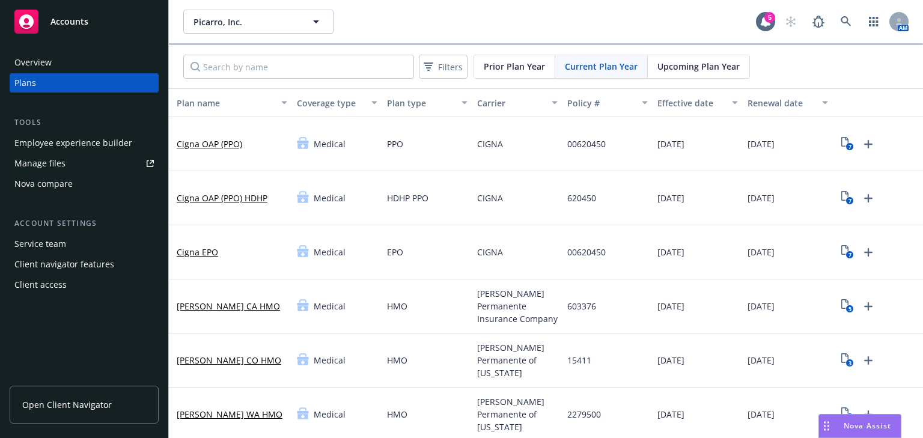
click at [91, 144] on div "Employee experience builder" at bounding box center [73, 142] width 118 height 19
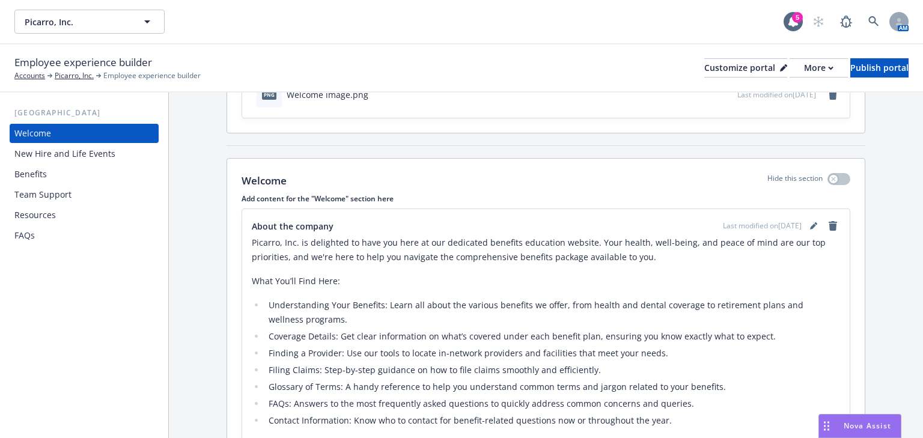
scroll to position [240, 0]
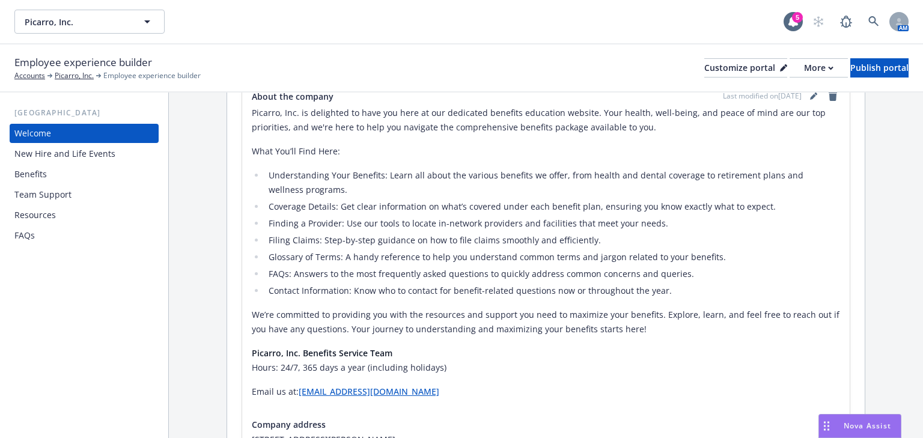
click at [41, 176] on div "Benefits" at bounding box center [30, 174] width 32 height 19
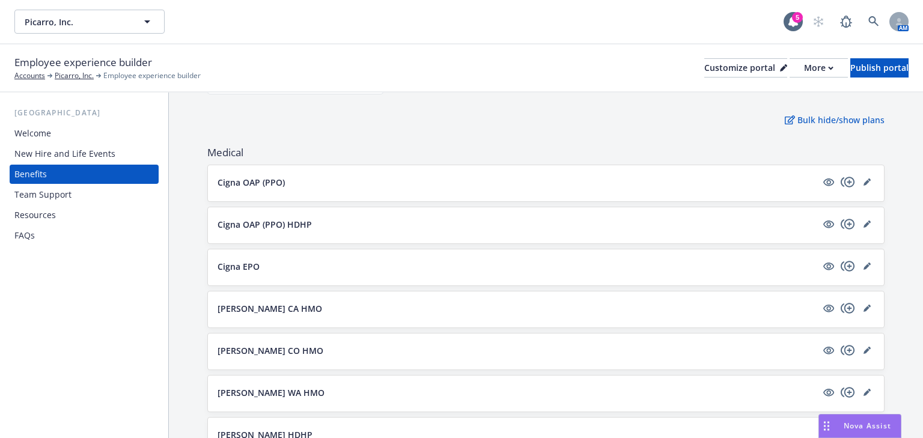
scroll to position [144, 0]
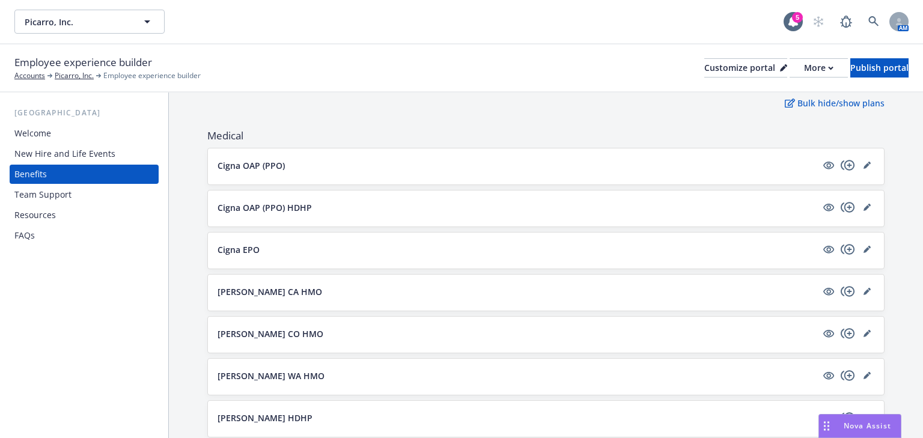
click at [397, 172] on div "Cigna OAP (PPO)" at bounding box center [546, 166] width 657 height 17
click at [765, 159] on button "Cigna OAP (PPO)" at bounding box center [517, 165] width 599 height 13
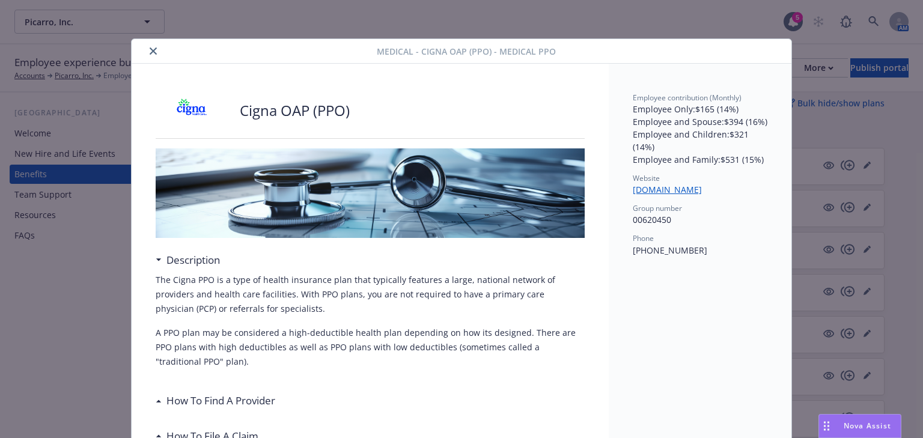
click at [153, 54] on button "close" at bounding box center [153, 51] width 14 height 14
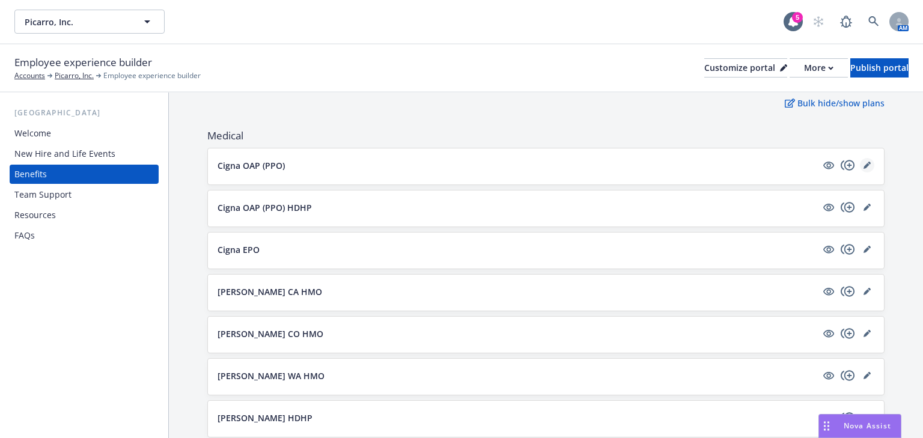
click at [864, 167] on icon "editPencil" at bounding box center [867, 166] width 6 height 6
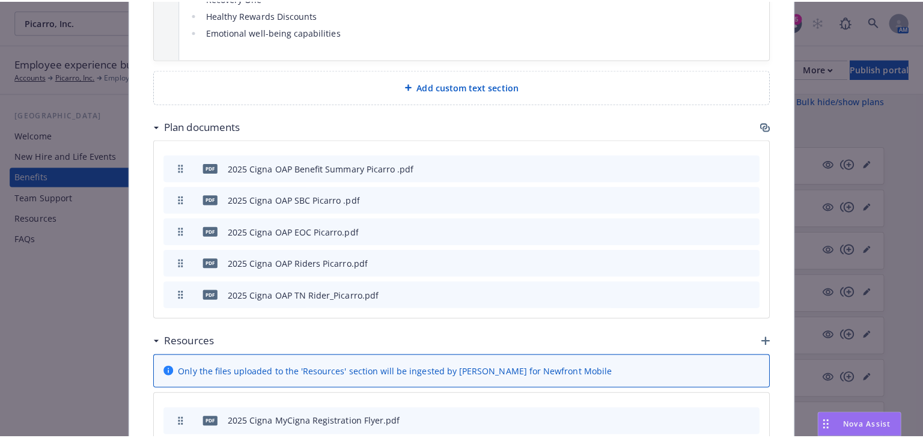
scroll to position [3473, 0]
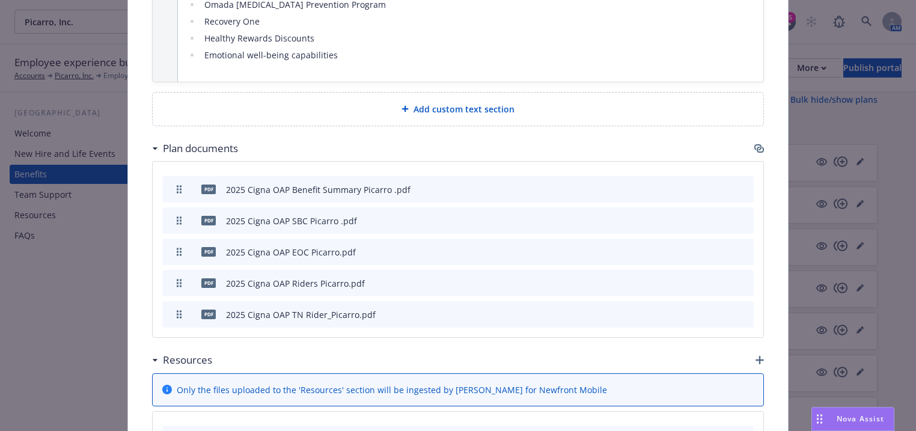
click at [755, 144] on icon "button" at bounding box center [758, 147] width 7 height 6
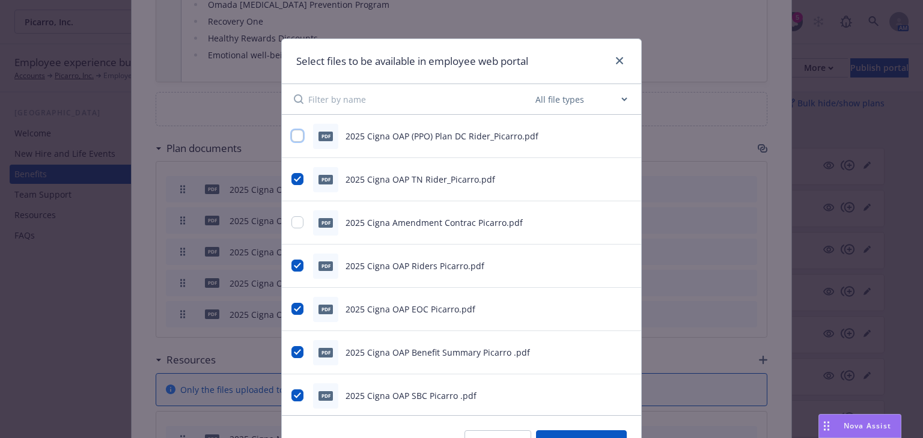
click at [297, 135] on input "checkbox" at bounding box center [298, 136] width 12 height 12
checkbox input "true"
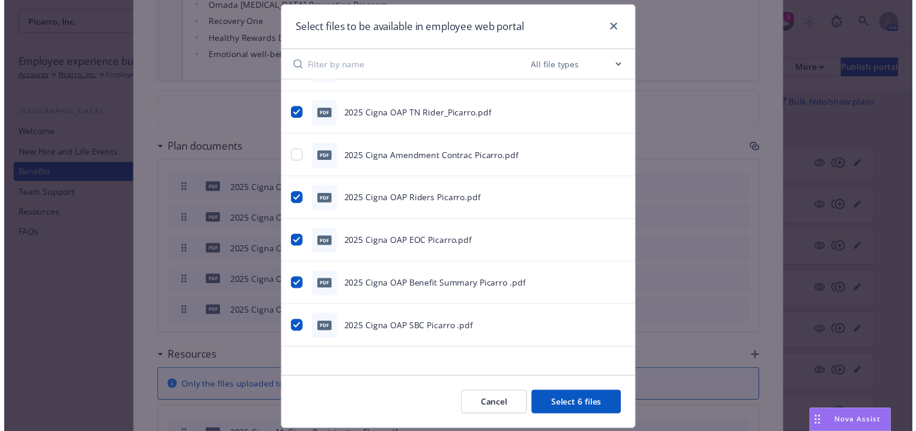
scroll to position [70, 0]
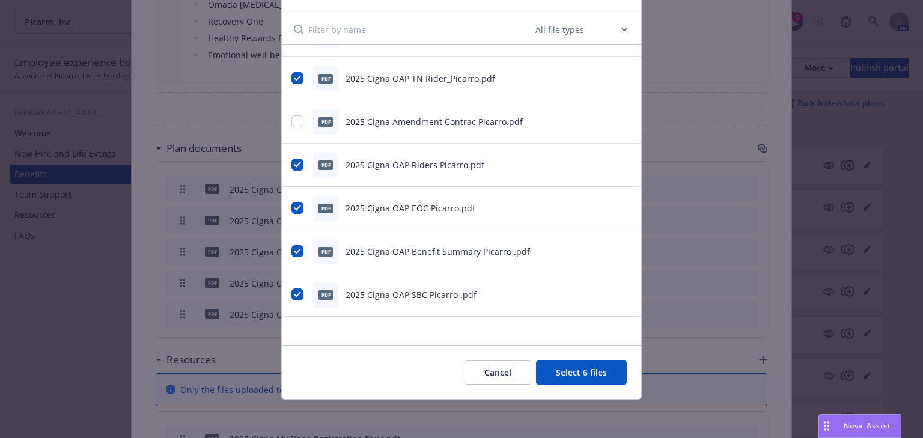
click at [578, 376] on button "Select 6 files" at bounding box center [581, 373] width 91 height 24
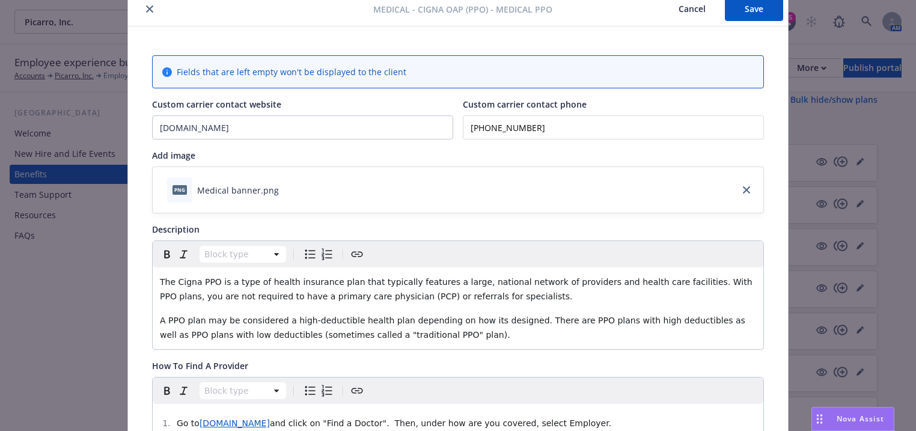
scroll to position [0, 0]
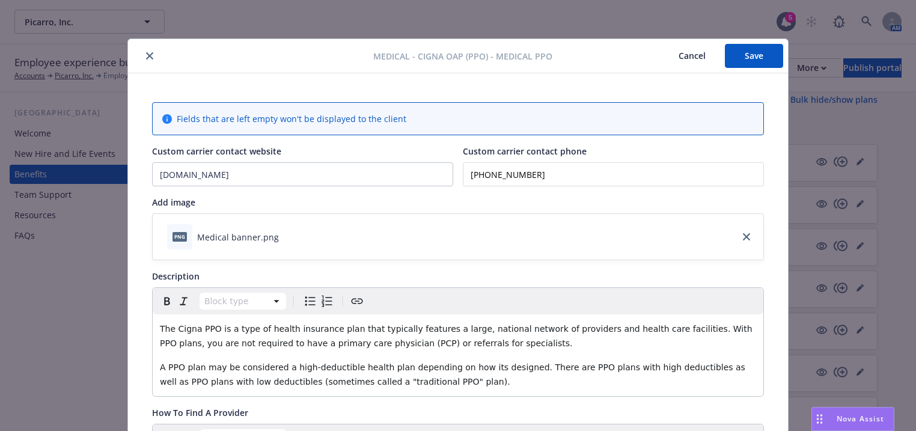
click at [746, 58] on button "Save" at bounding box center [754, 56] width 58 height 24
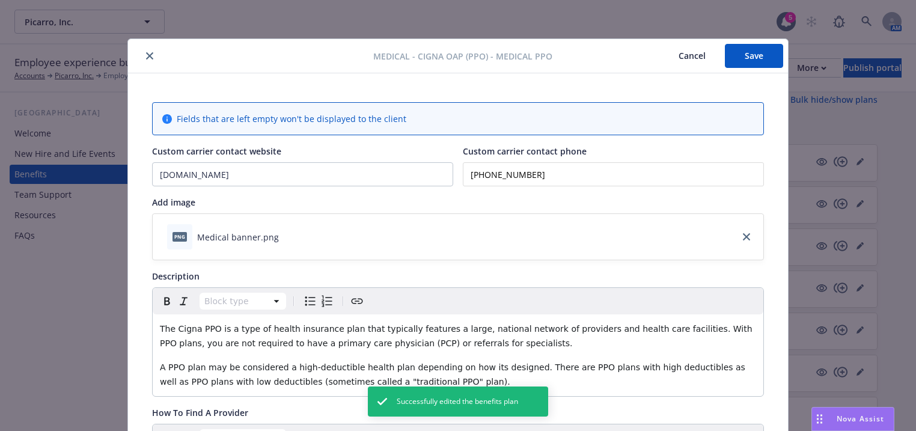
click at [146, 57] on icon "close" at bounding box center [149, 55] width 7 height 7
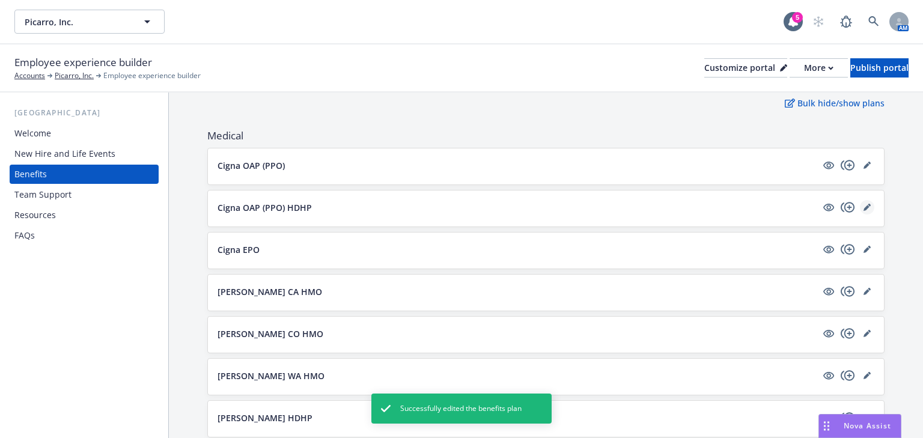
click at [864, 207] on icon "editPencil" at bounding box center [867, 208] width 6 height 6
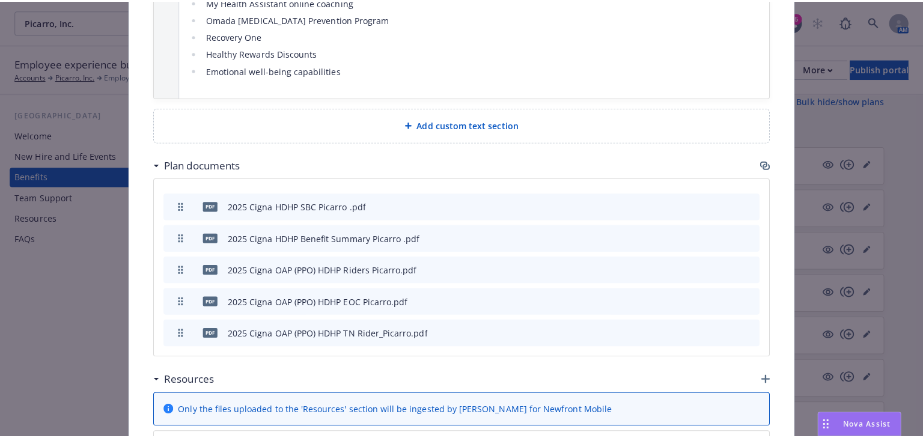
scroll to position [3547, 0]
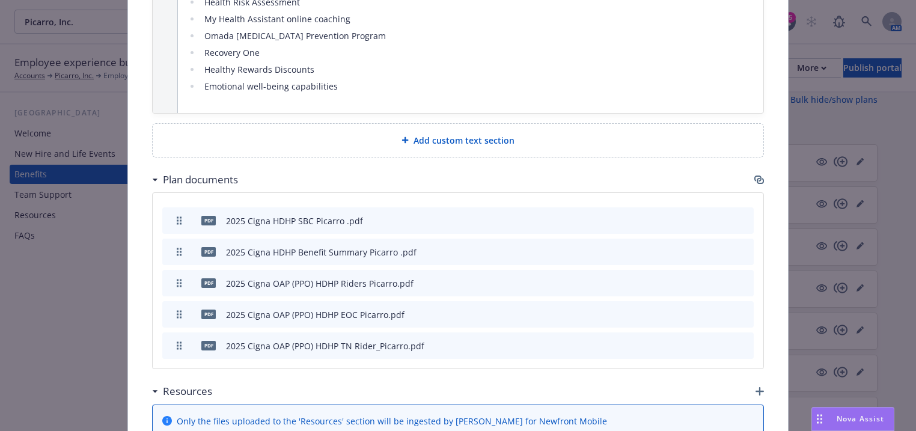
click at [760, 178] on icon "button" at bounding box center [760, 181] width 7 height 6
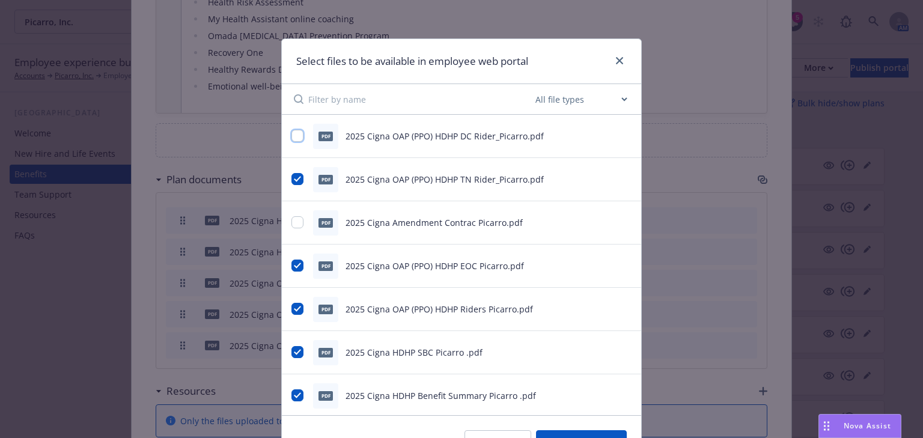
click at [295, 135] on input "checkbox" at bounding box center [298, 136] width 12 height 12
checkbox input "true"
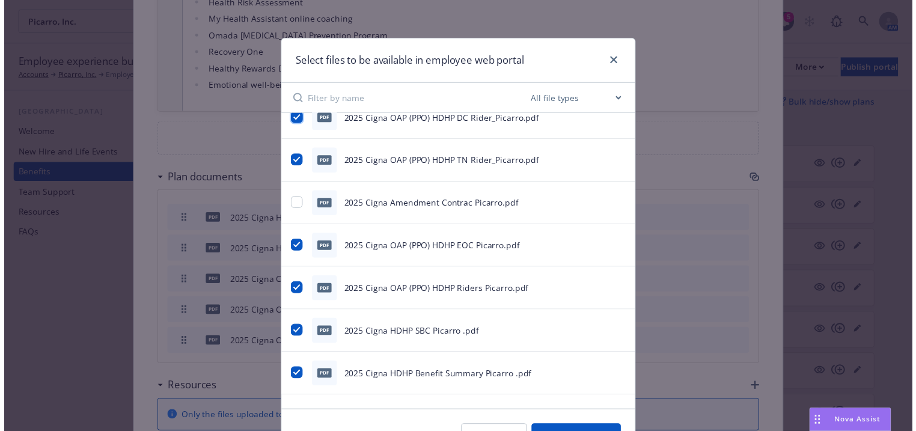
scroll to position [31, 0]
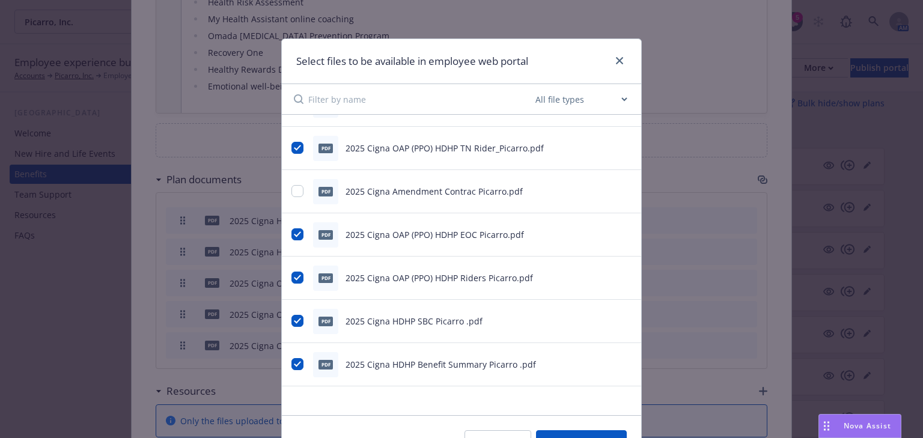
click at [548, 433] on button "Select 6 files" at bounding box center [581, 442] width 91 height 24
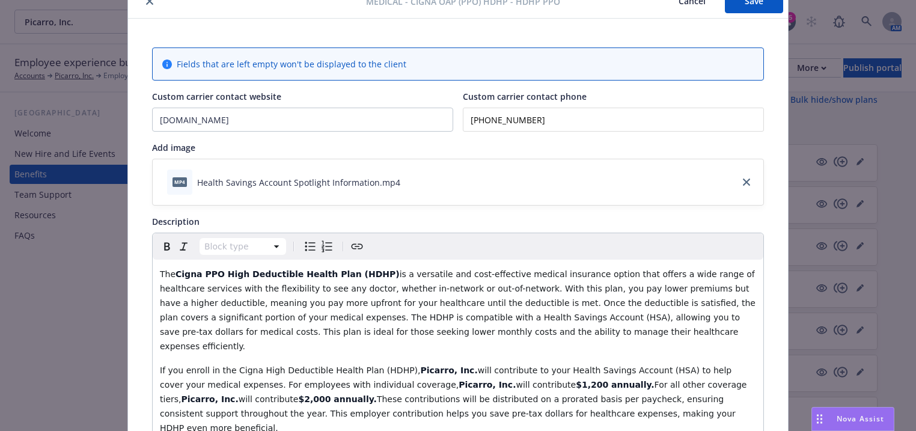
scroll to position [0, 0]
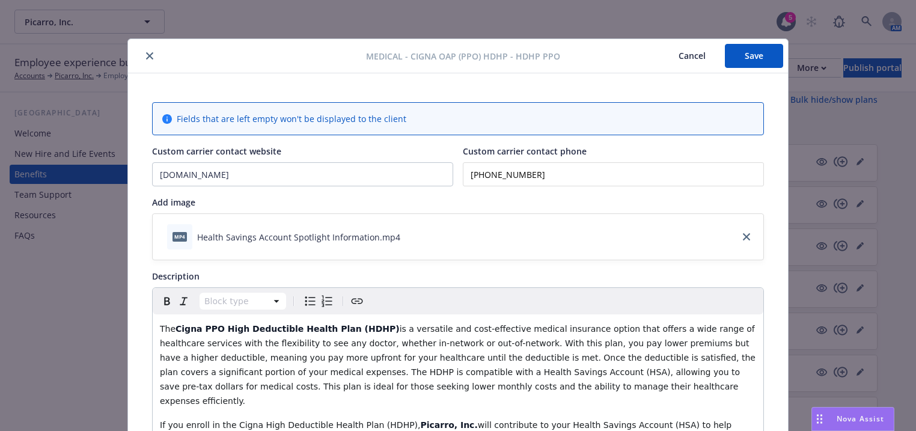
click at [745, 60] on button "Save" at bounding box center [754, 56] width 58 height 24
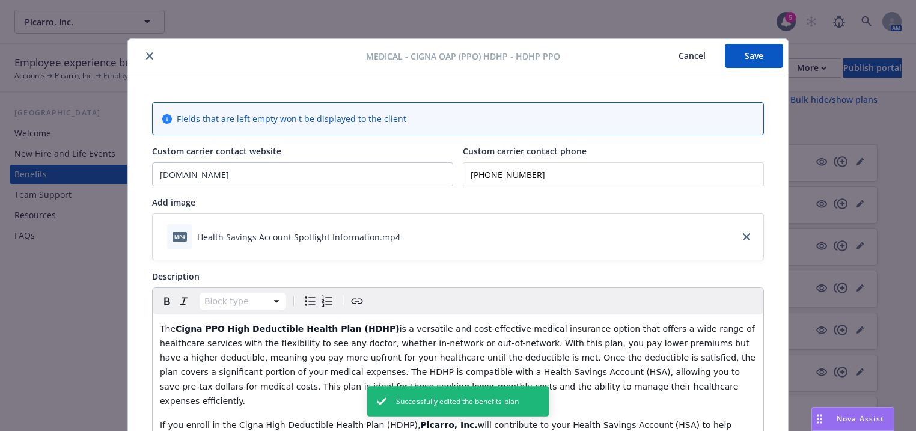
click at [145, 60] on button "close" at bounding box center [149, 56] width 14 height 14
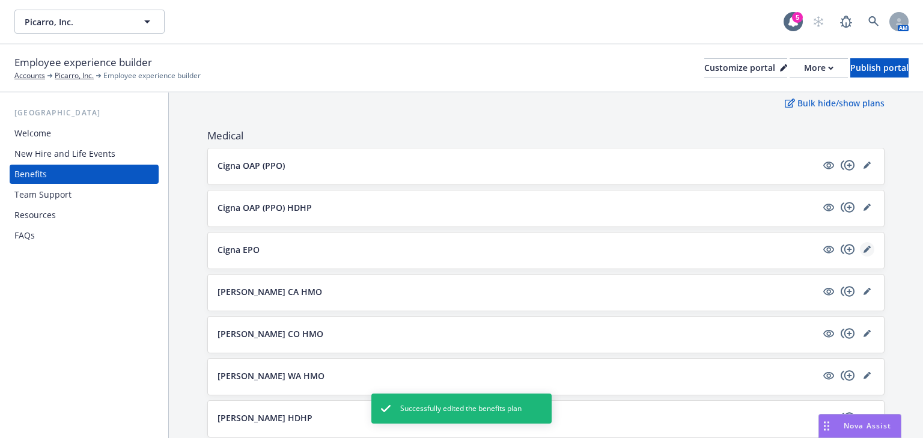
click at [864, 248] on icon "editPencil" at bounding box center [867, 249] width 7 height 7
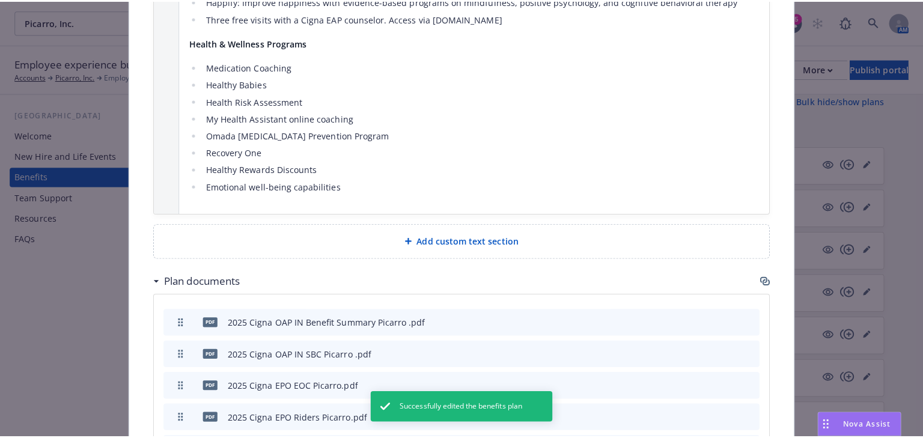
scroll to position [3739, 0]
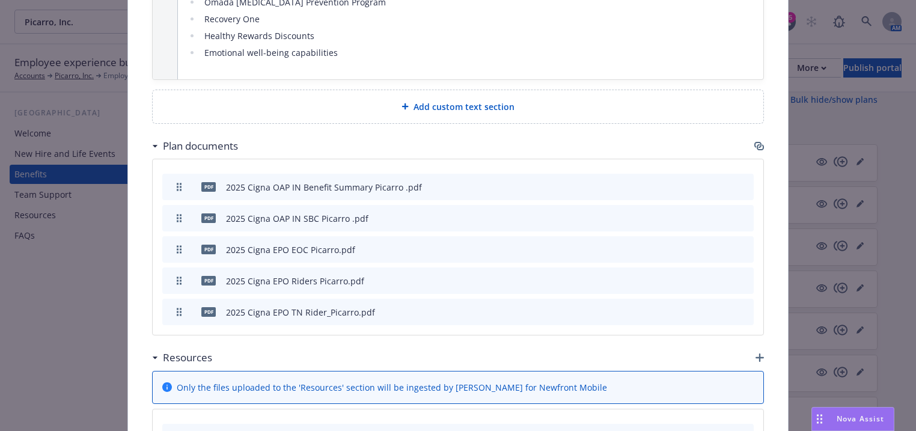
click at [759, 144] on icon "button" at bounding box center [760, 147] width 7 height 6
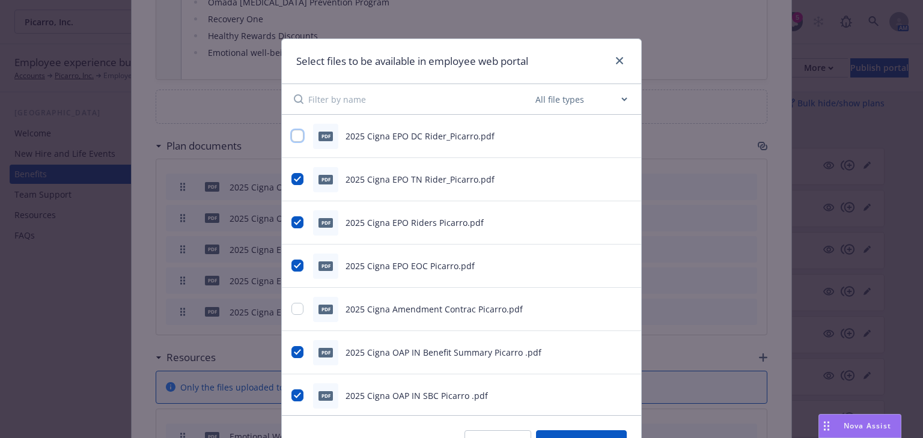
click at [293, 138] on input "checkbox" at bounding box center [298, 136] width 12 height 12
checkbox input "true"
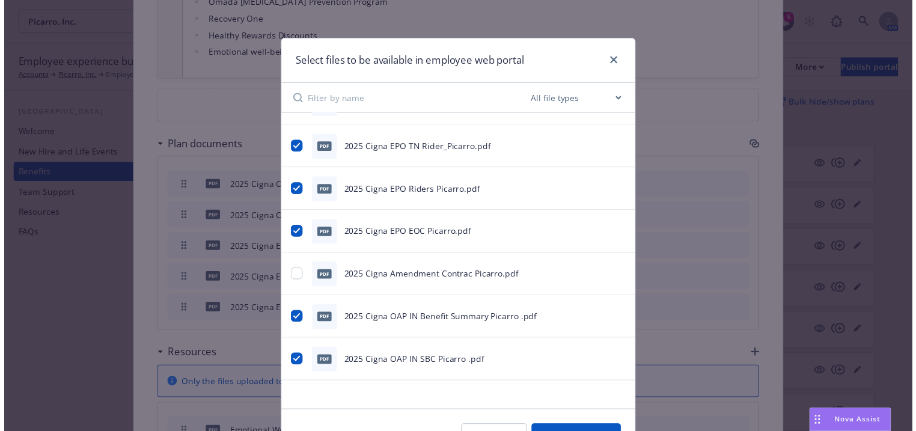
scroll to position [48, 0]
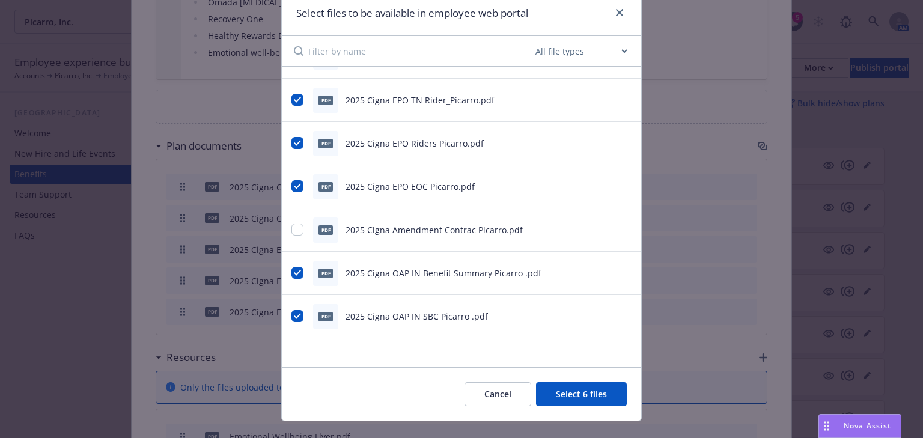
click at [575, 389] on button "Select 6 files" at bounding box center [581, 394] width 91 height 24
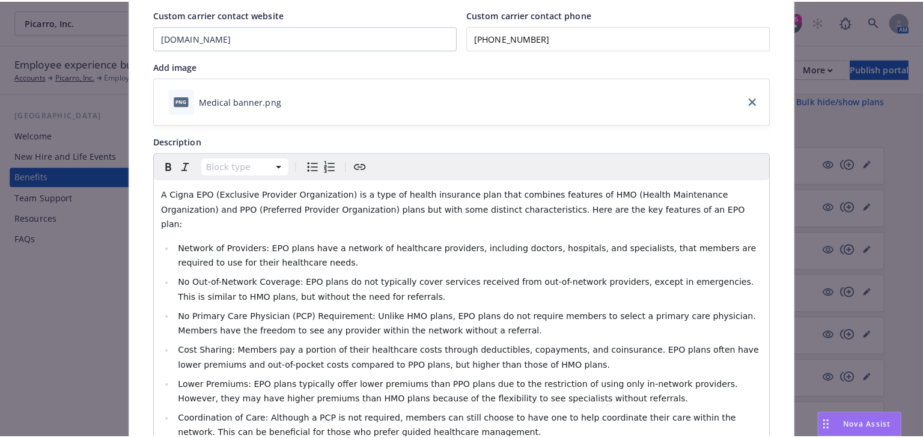
scroll to position [0, 0]
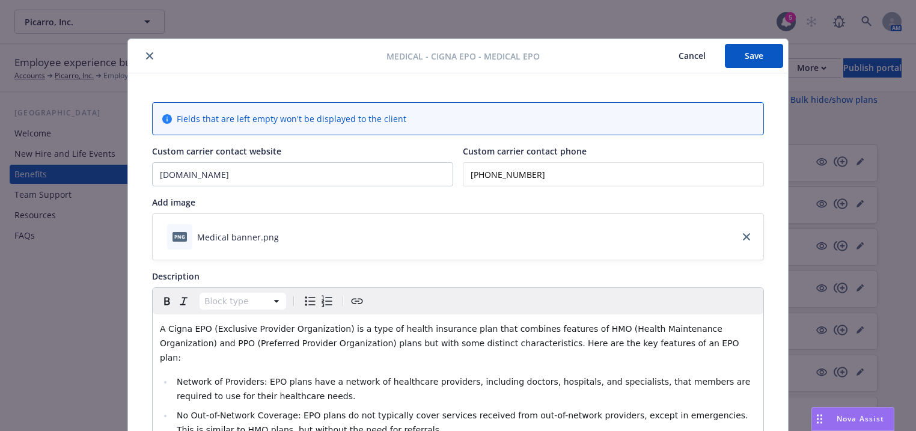
click at [755, 58] on button "Save" at bounding box center [754, 56] width 58 height 24
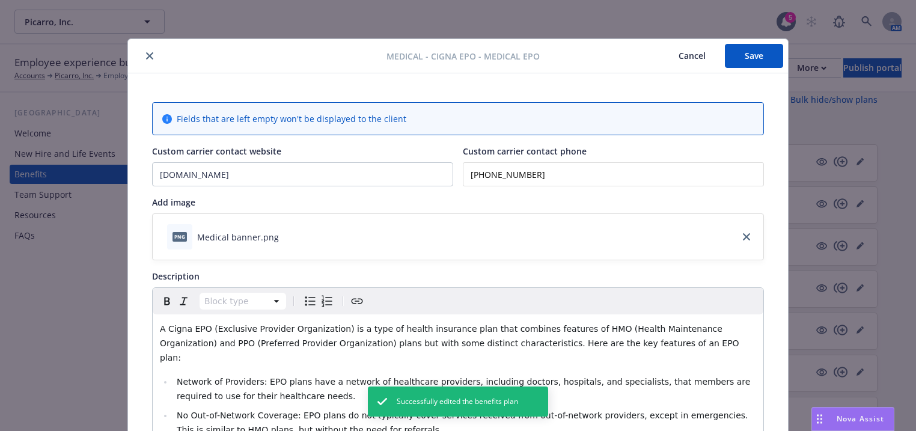
click at [146, 55] on icon "close" at bounding box center [149, 55] width 7 height 7
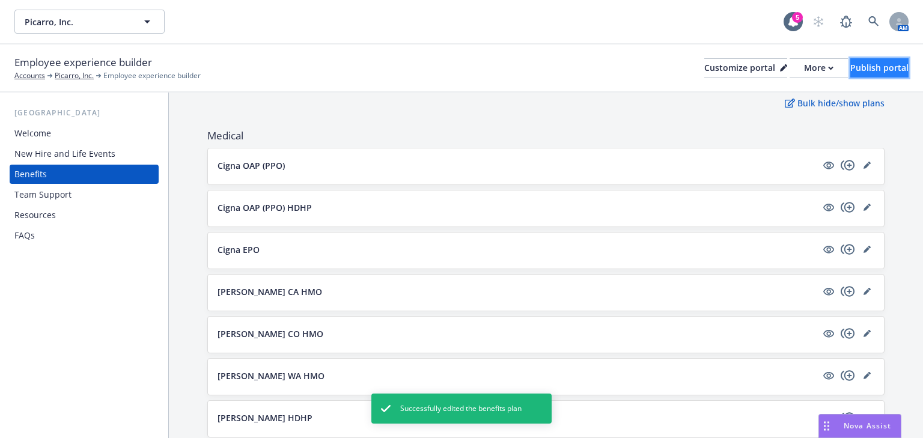
click at [858, 67] on div "Publish portal" at bounding box center [880, 68] width 58 height 18
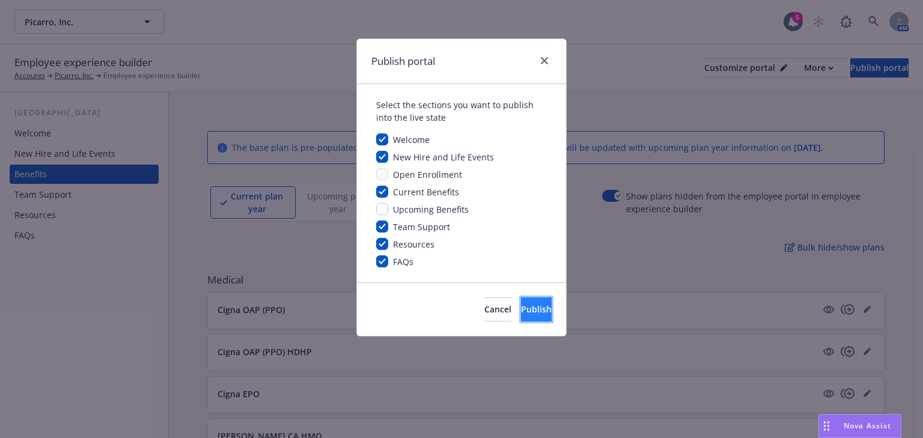
click at [521, 313] on span "Publish" at bounding box center [536, 309] width 31 height 11
